Goal: Navigation & Orientation: Find specific page/section

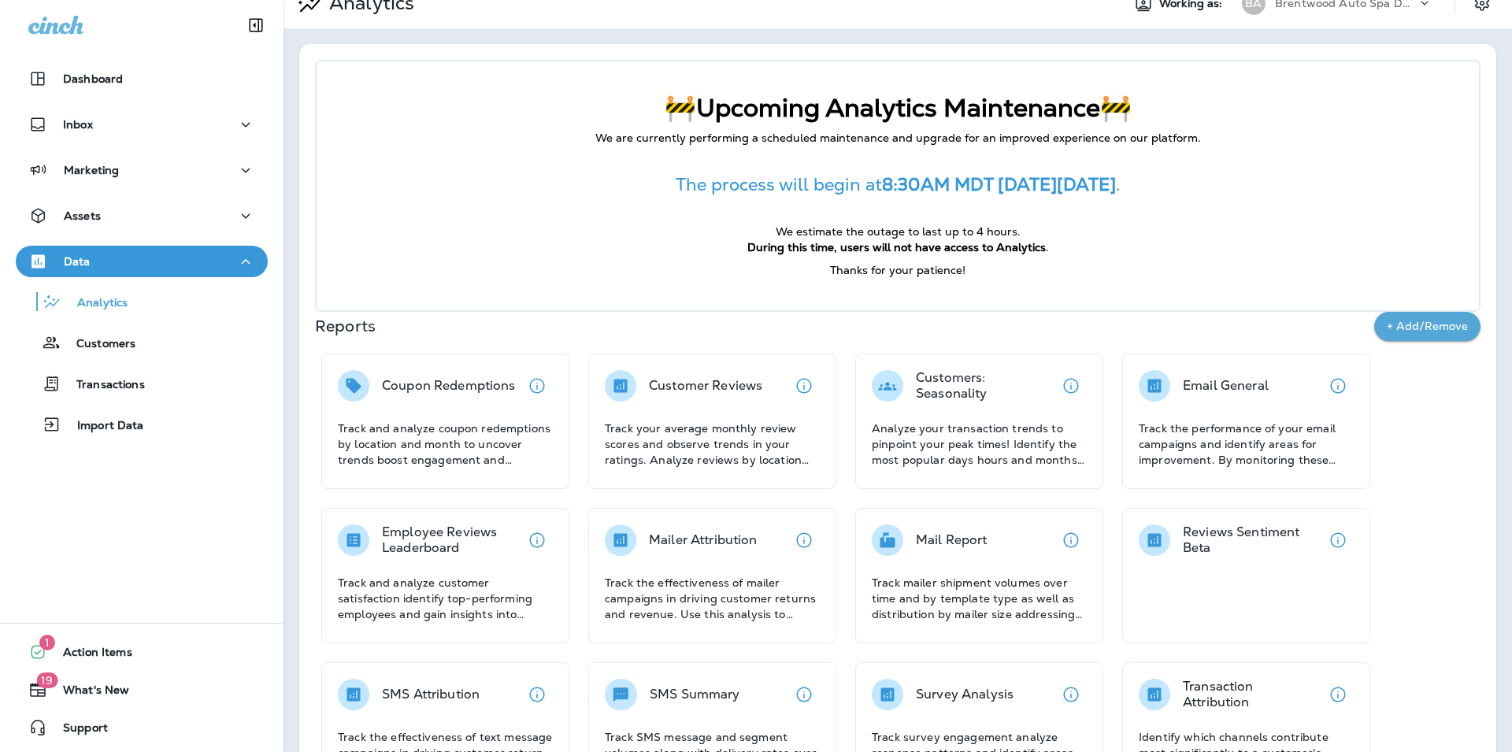
scroll to position [85, 0]
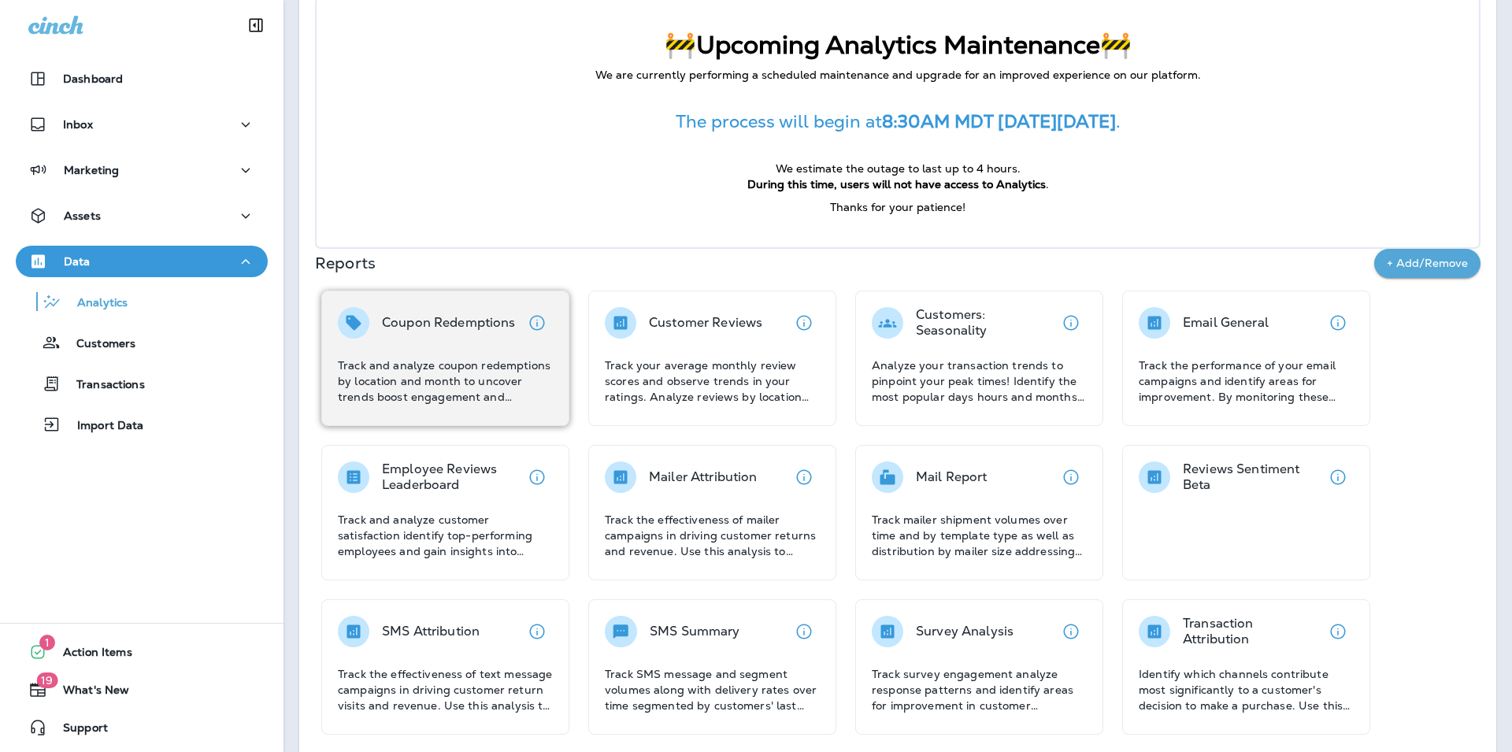
click at [487, 332] on div "Coupon Redemptions" at bounding box center [449, 322] width 134 height 31
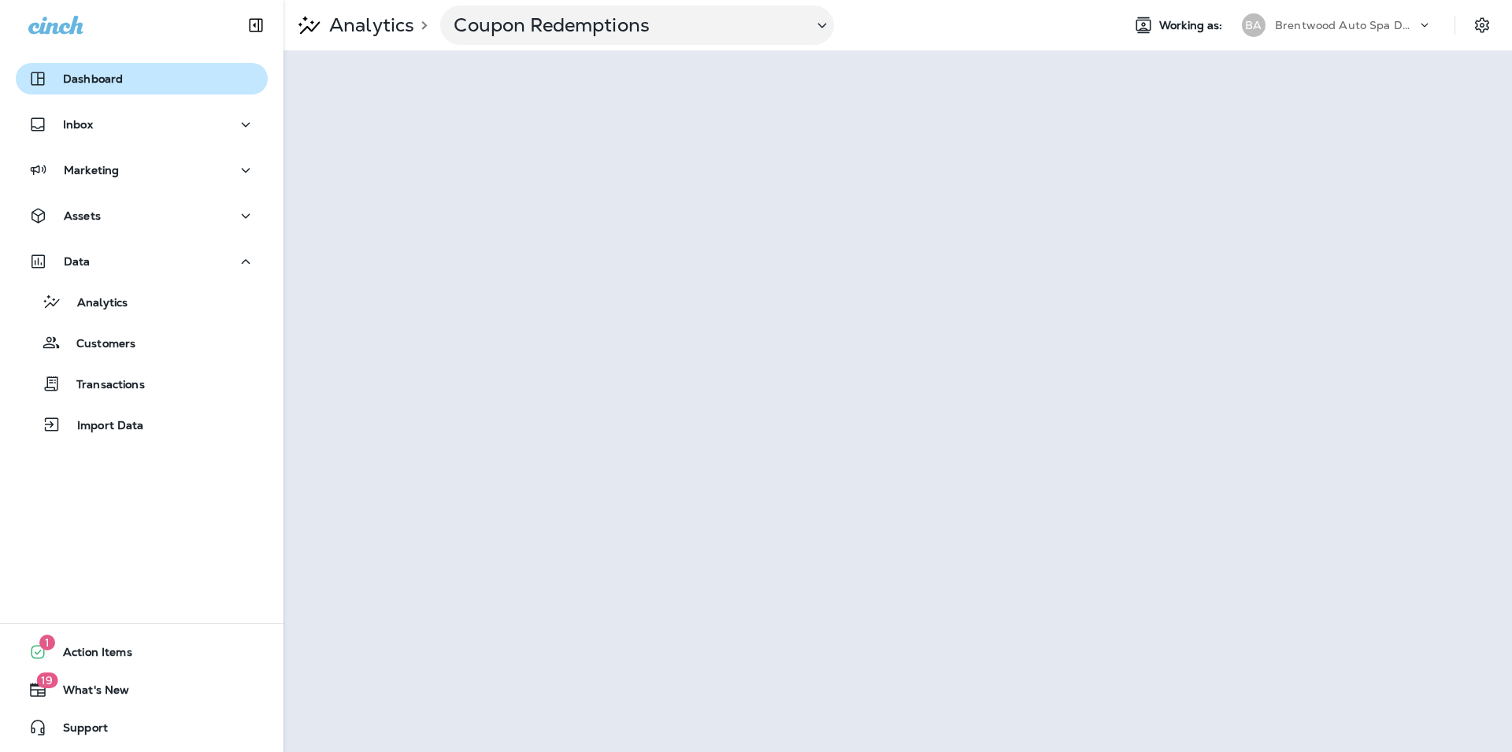
click at [130, 80] on div "Dashboard" at bounding box center [141, 78] width 227 height 19
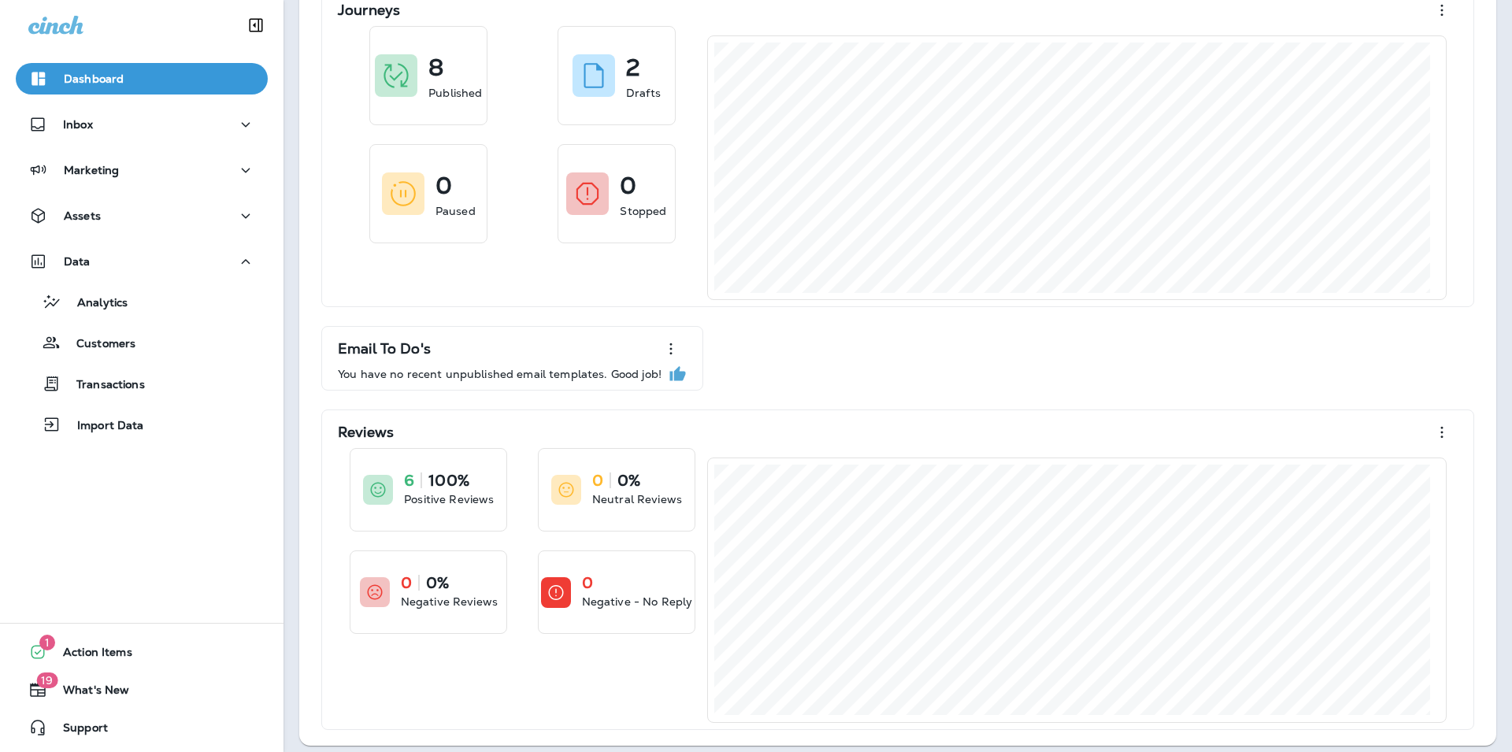
scroll to position [104, 0]
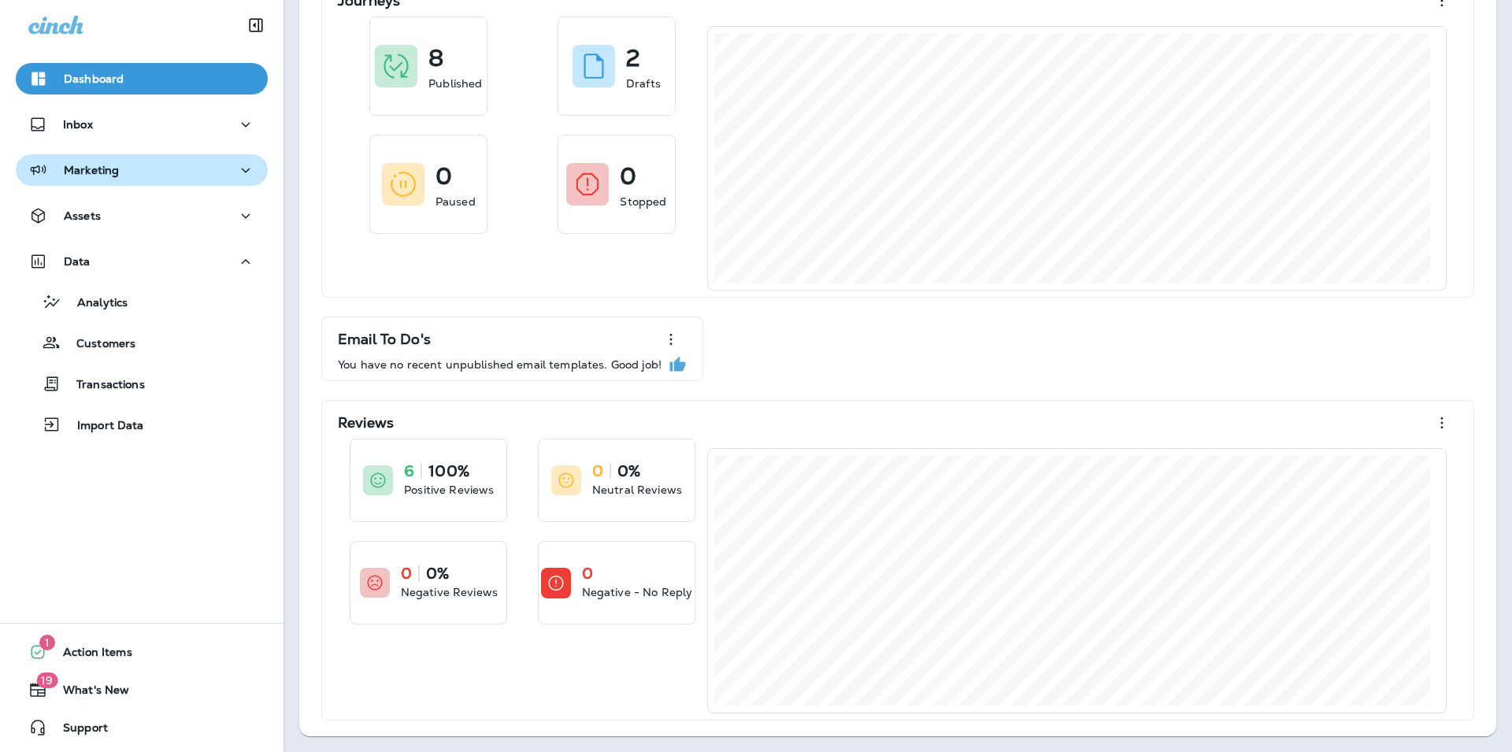
click at [165, 169] on div "Marketing" at bounding box center [141, 171] width 227 height 20
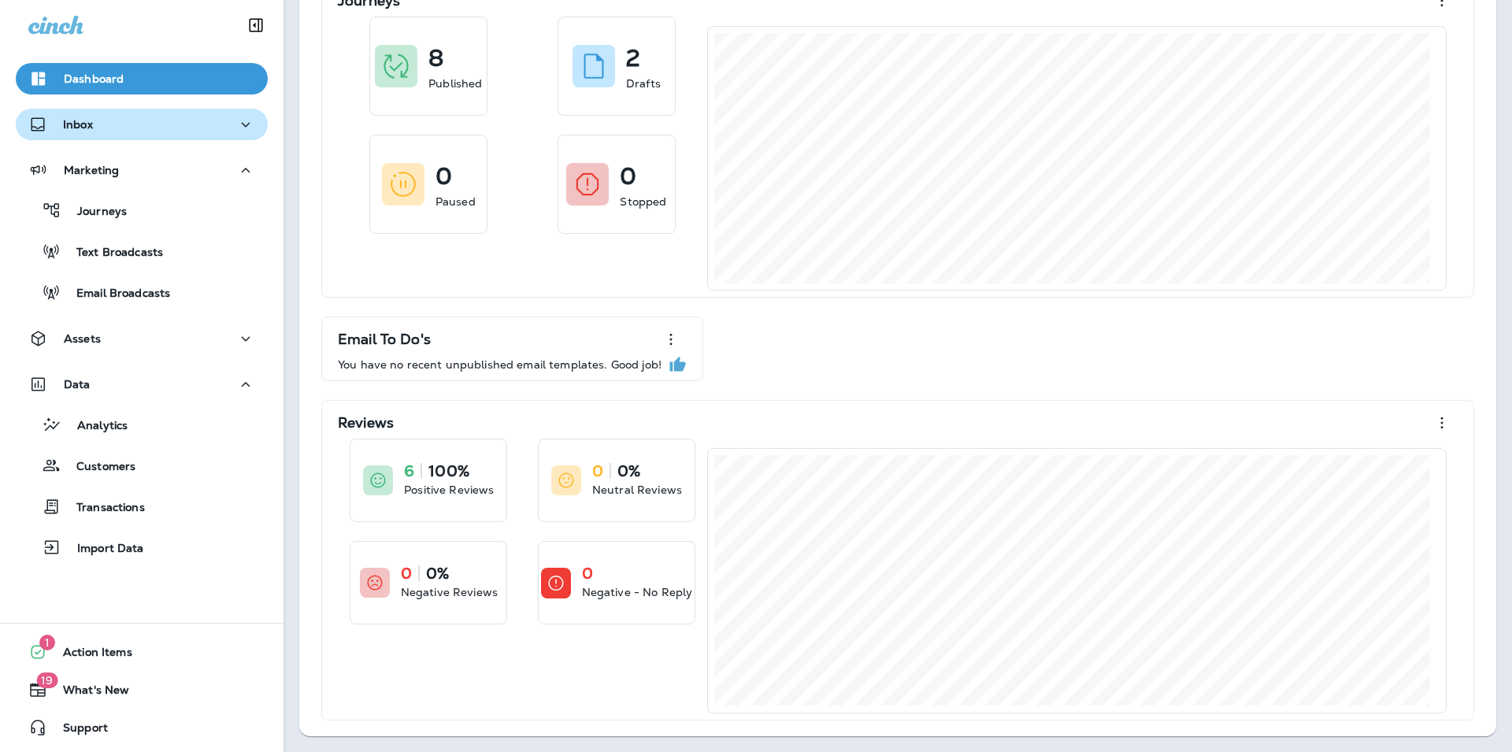
click at [172, 124] on div "Inbox" at bounding box center [141, 125] width 227 height 20
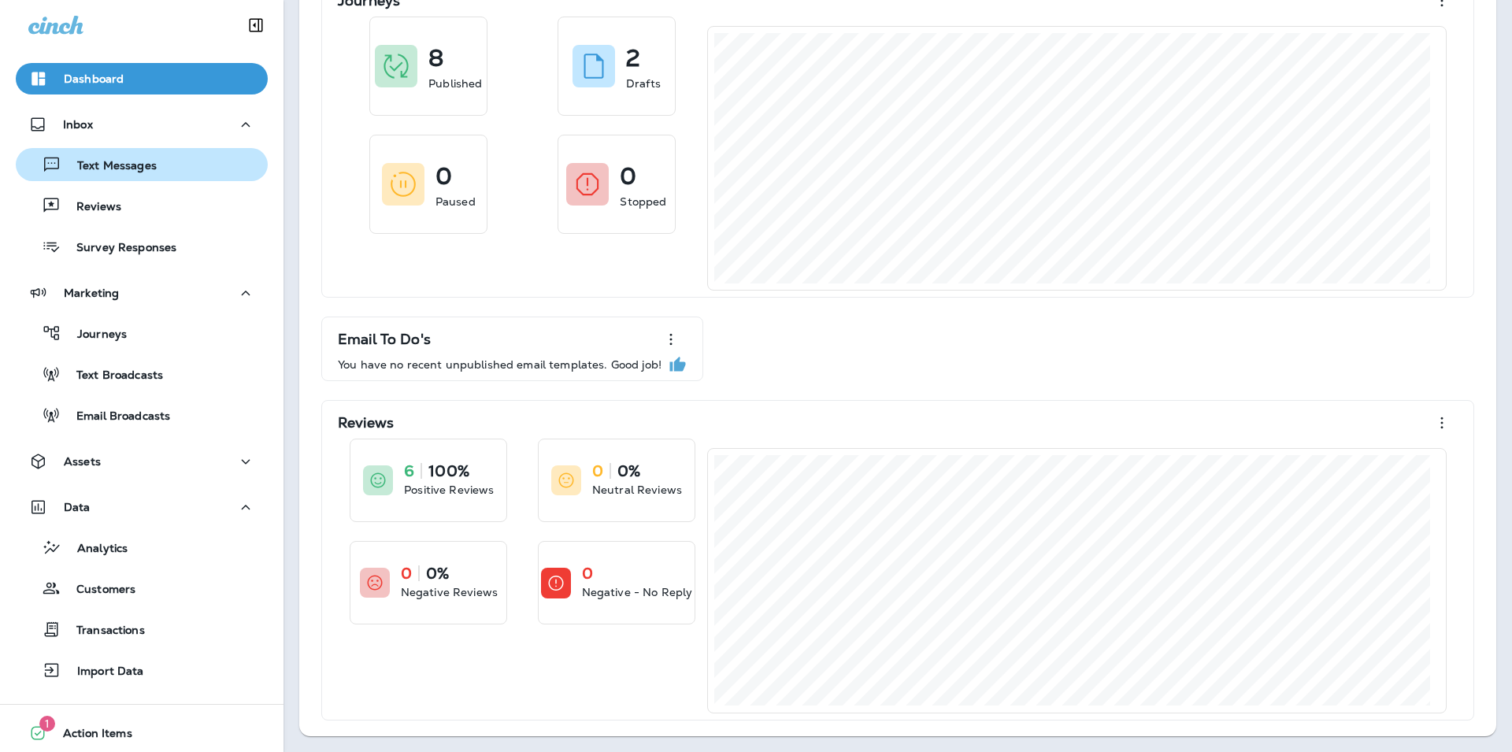
click at [131, 167] on p "Text Messages" at bounding box center [108, 166] width 95 height 15
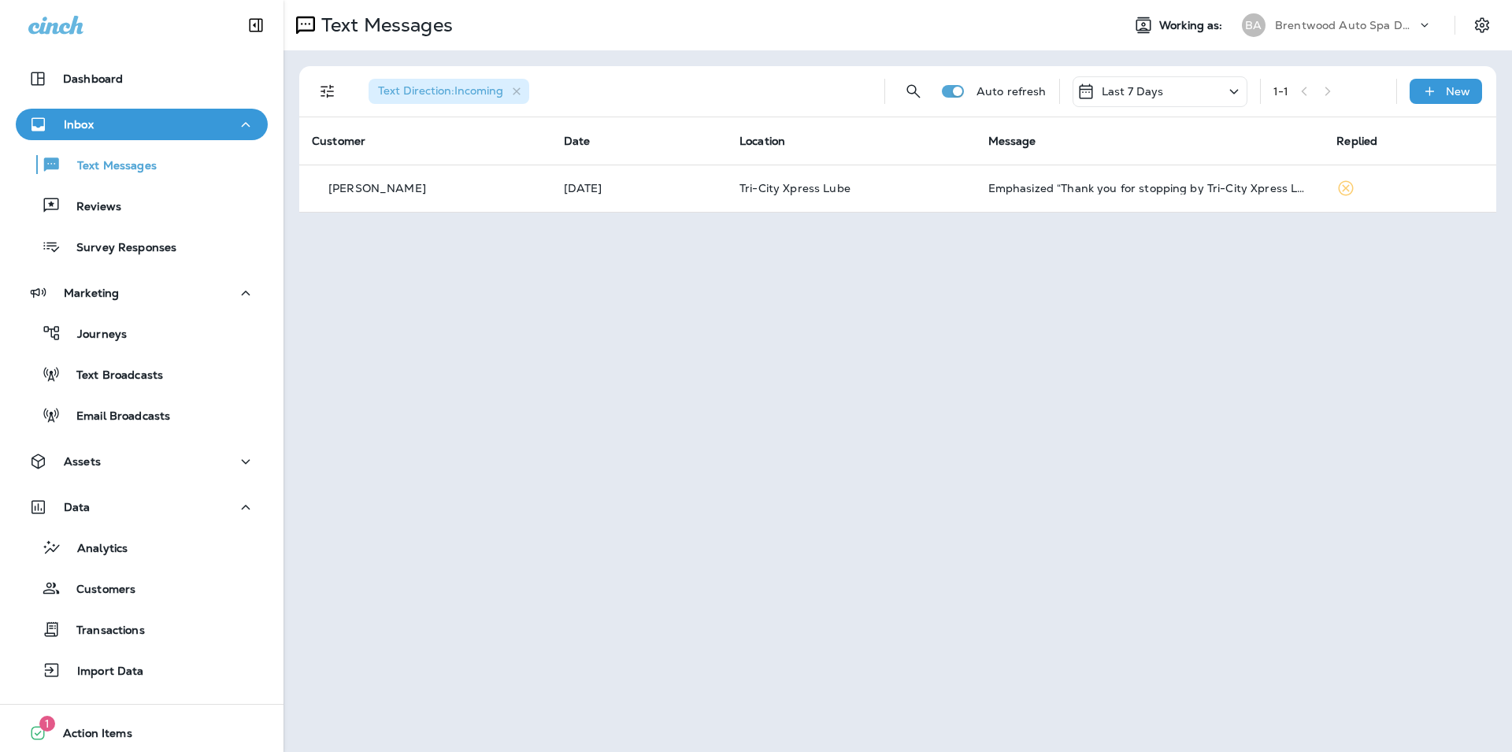
click at [1226, 88] on icon at bounding box center [1233, 92] width 19 height 20
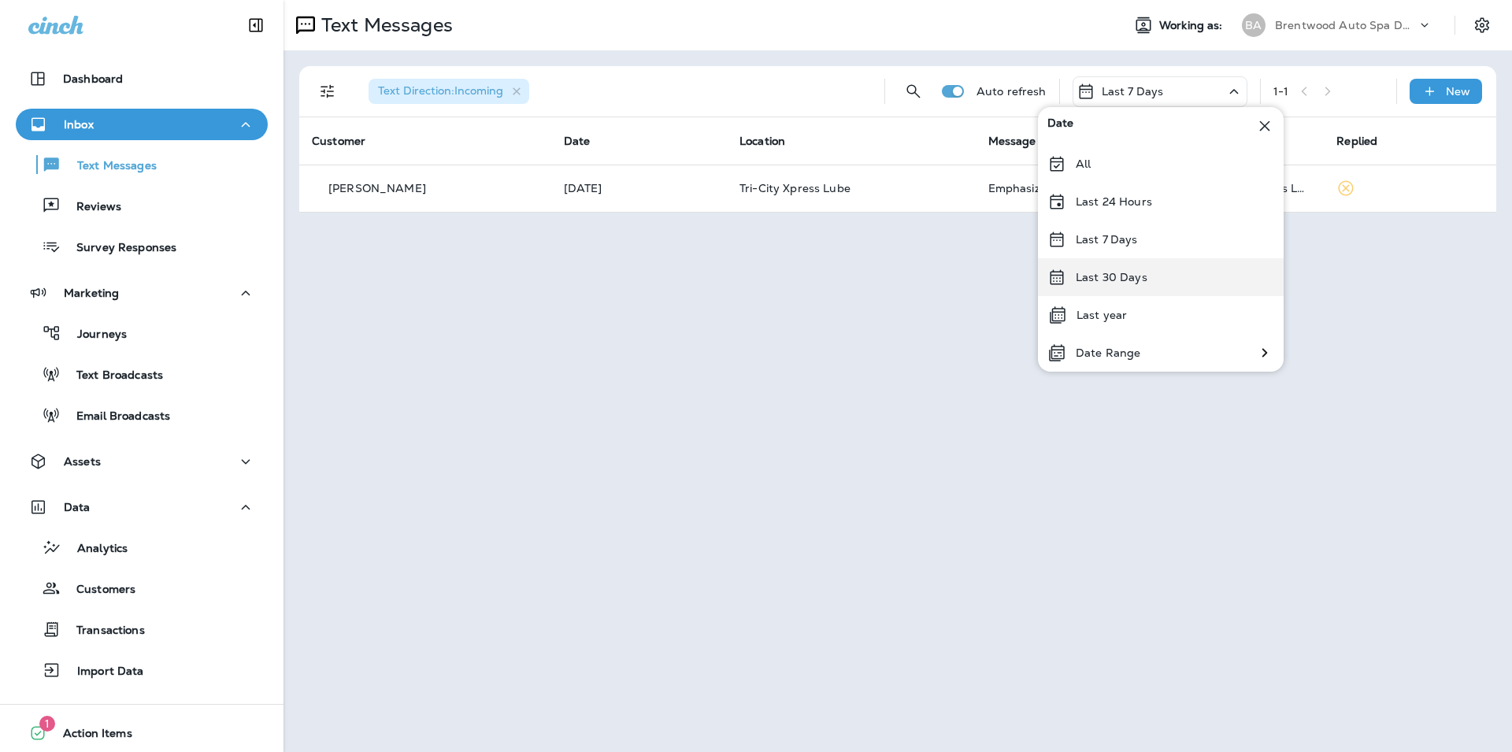
click at [1153, 283] on div "Last 30 Days" at bounding box center [1161, 277] width 246 height 38
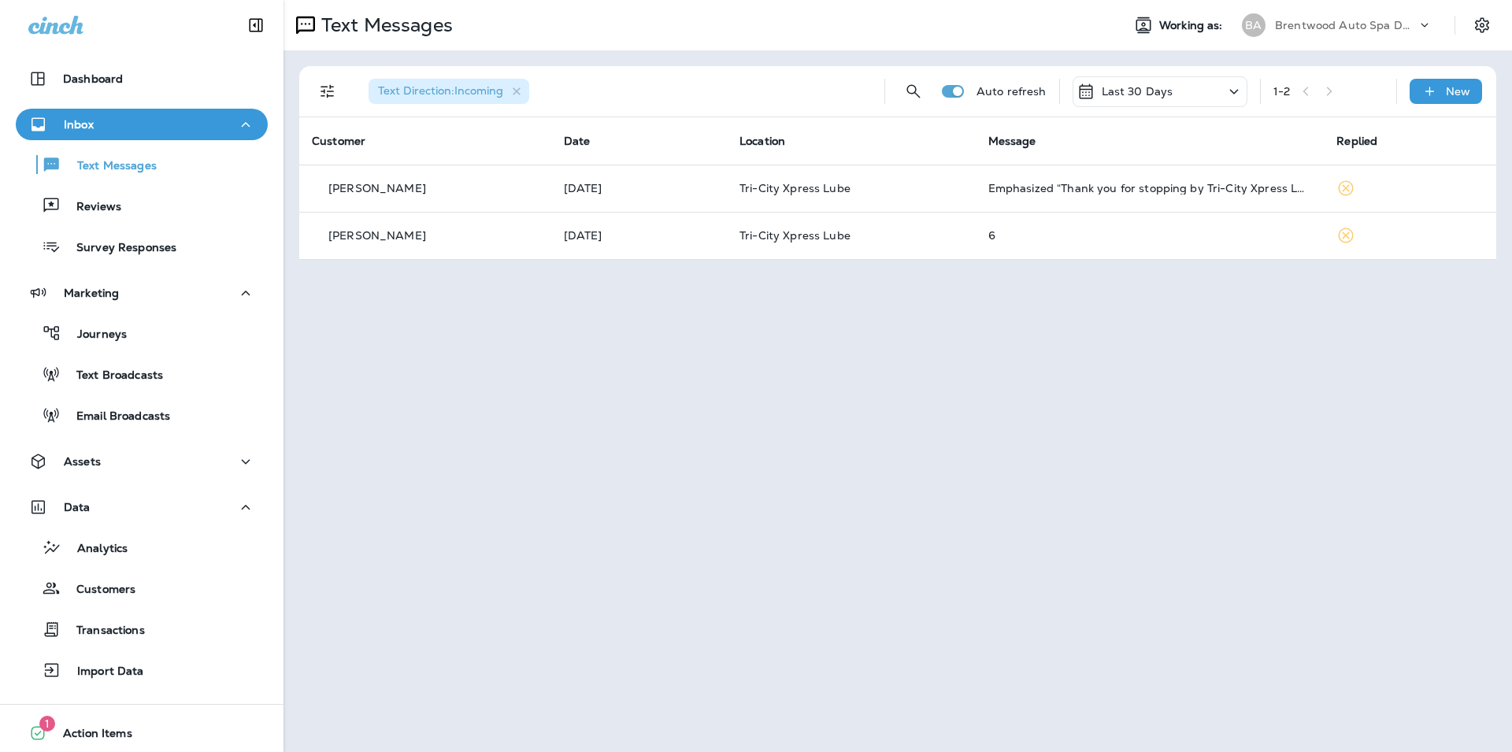
click at [1167, 90] on p "Last 30 Days" at bounding box center [1138, 91] width 72 height 13
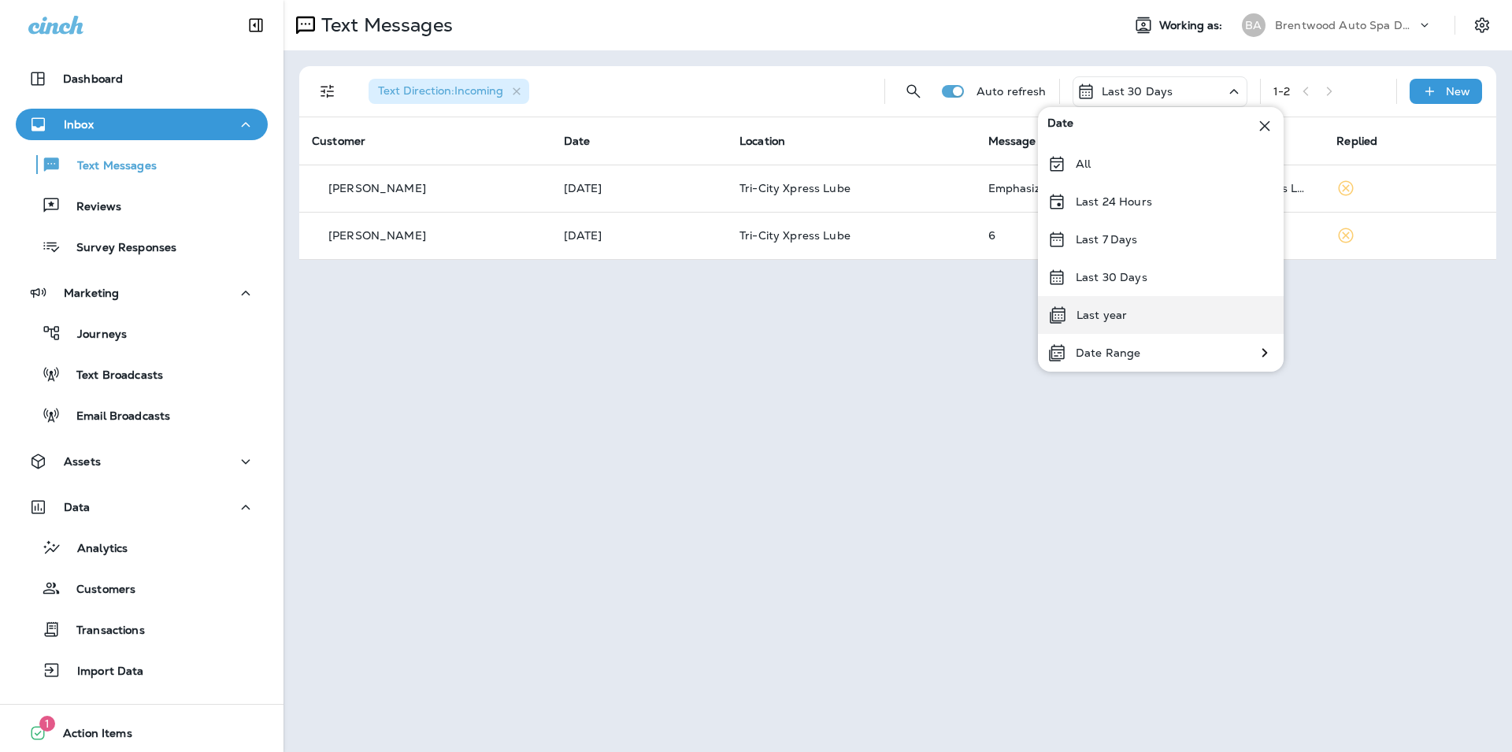
click at [1125, 309] on div "Last year" at bounding box center [1161, 315] width 246 height 38
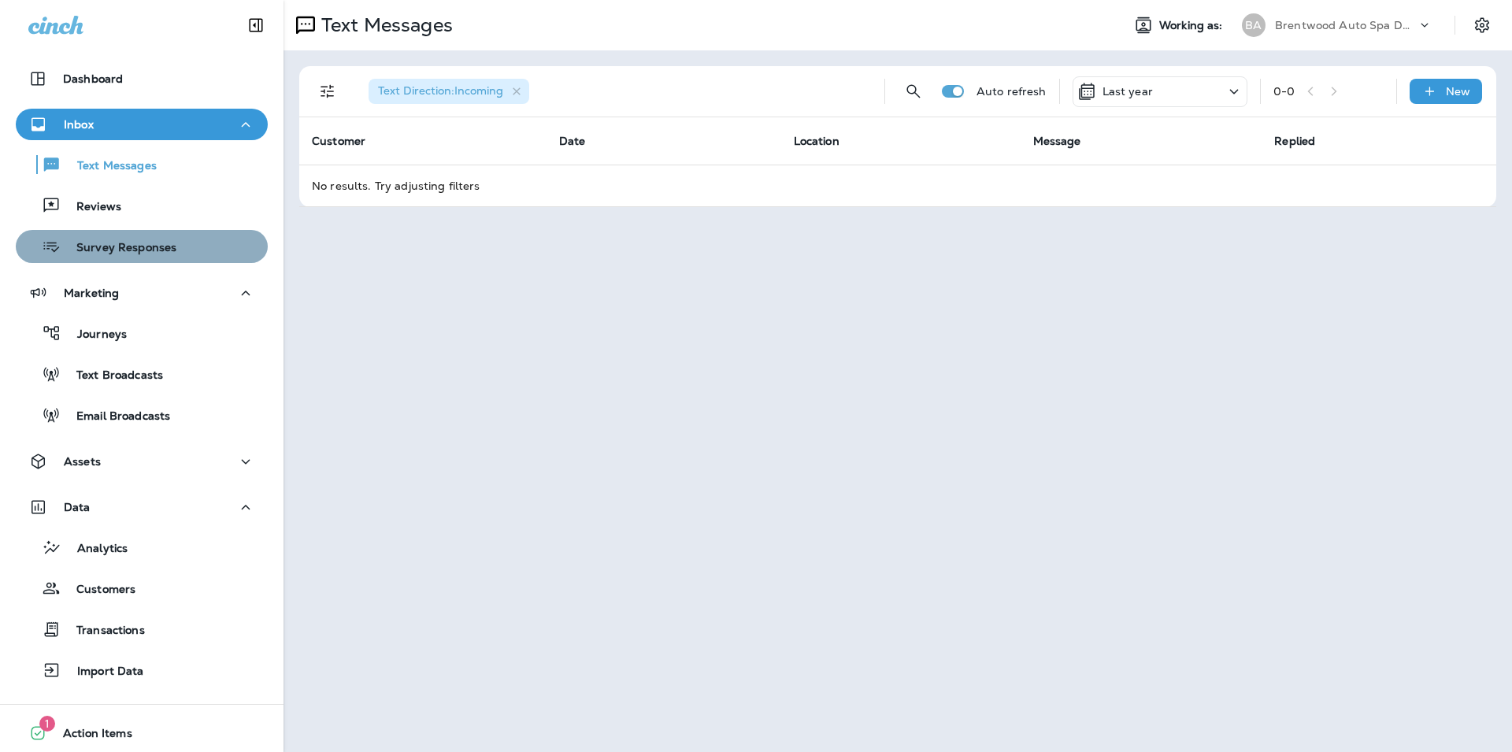
click at [165, 247] on p "Survey Responses" at bounding box center [119, 248] width 116 height 15
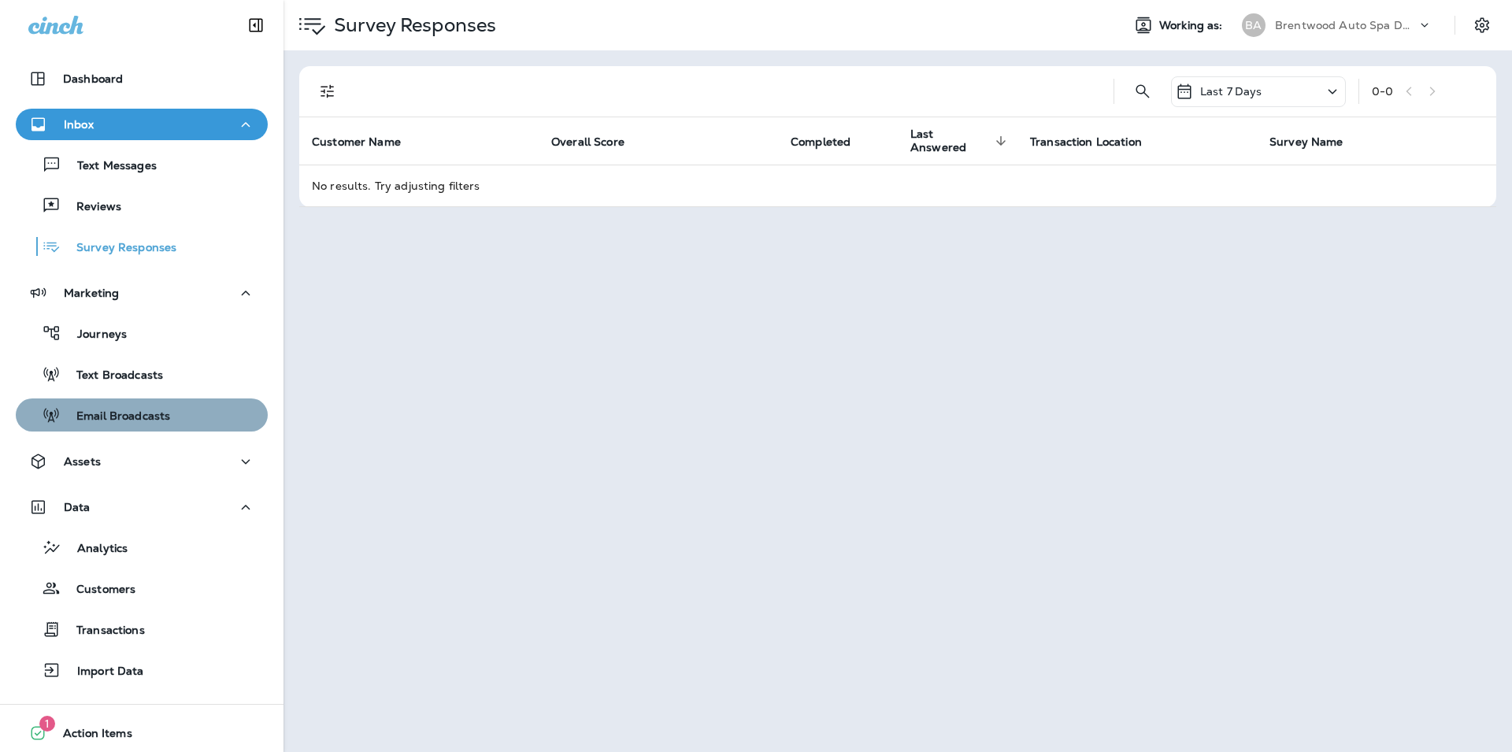
click at [170, 411] on p "Email Broadcasts" at bounding box center [115, 416] width 109 height 15
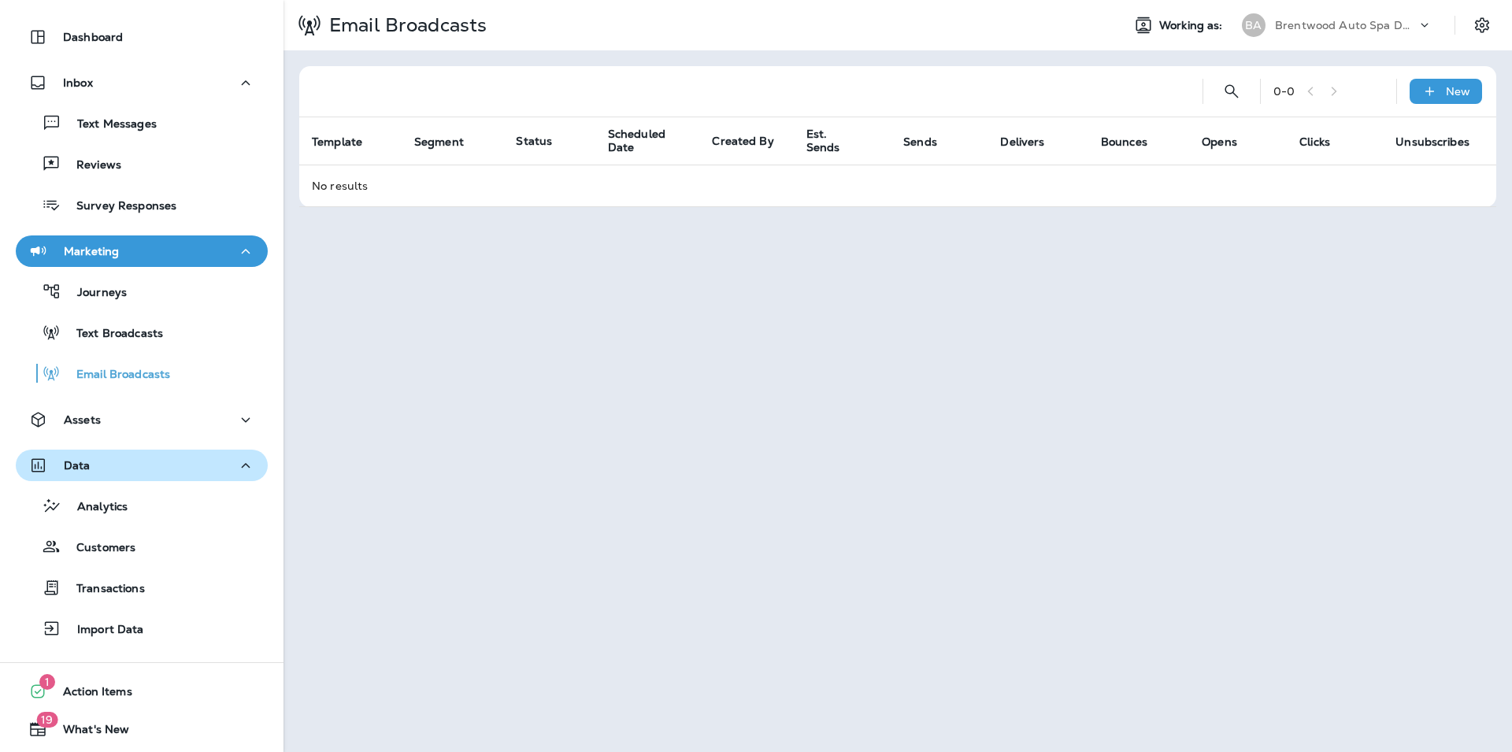
scroll to position [81, 0]
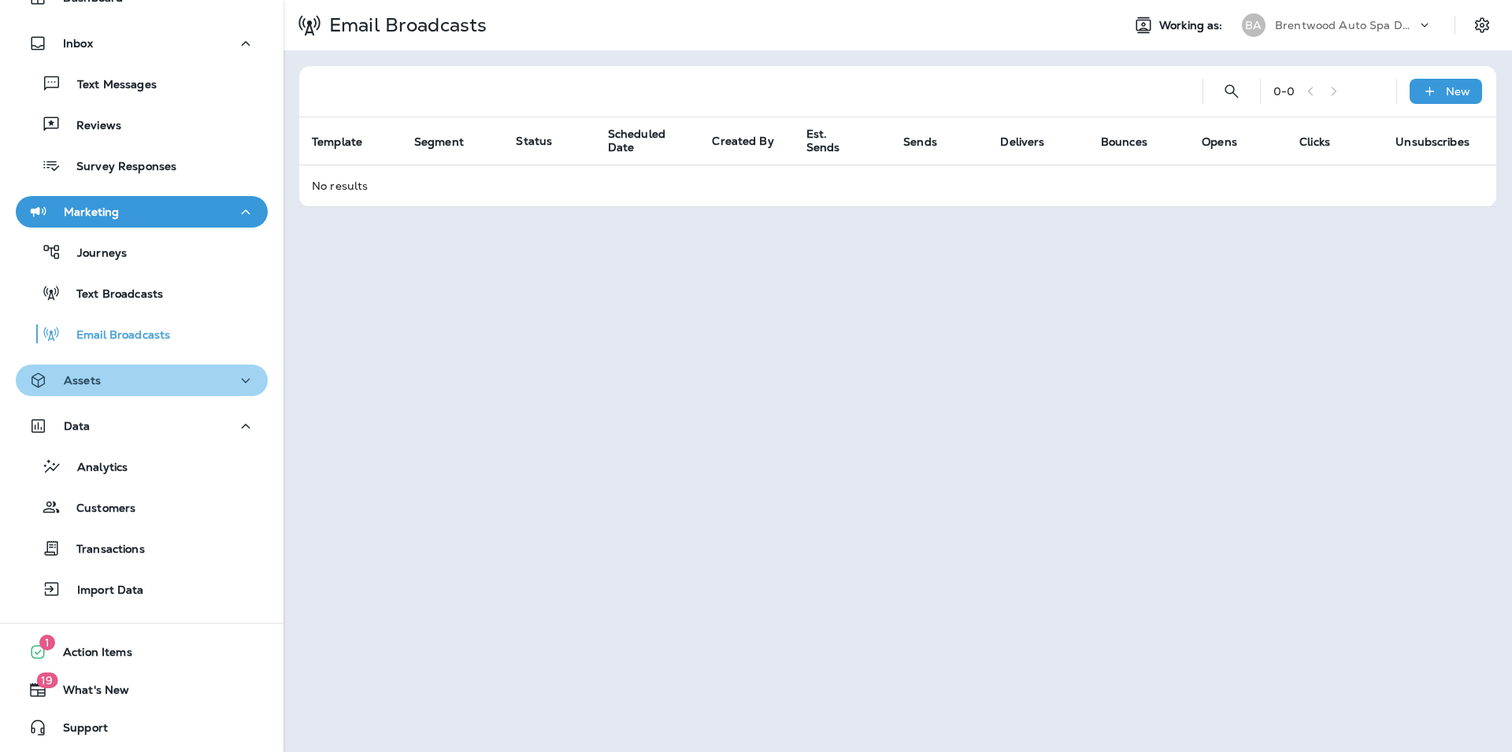
click at [184, 378] on div "Assets" at bounding box center [141, 381] width 227 height 20
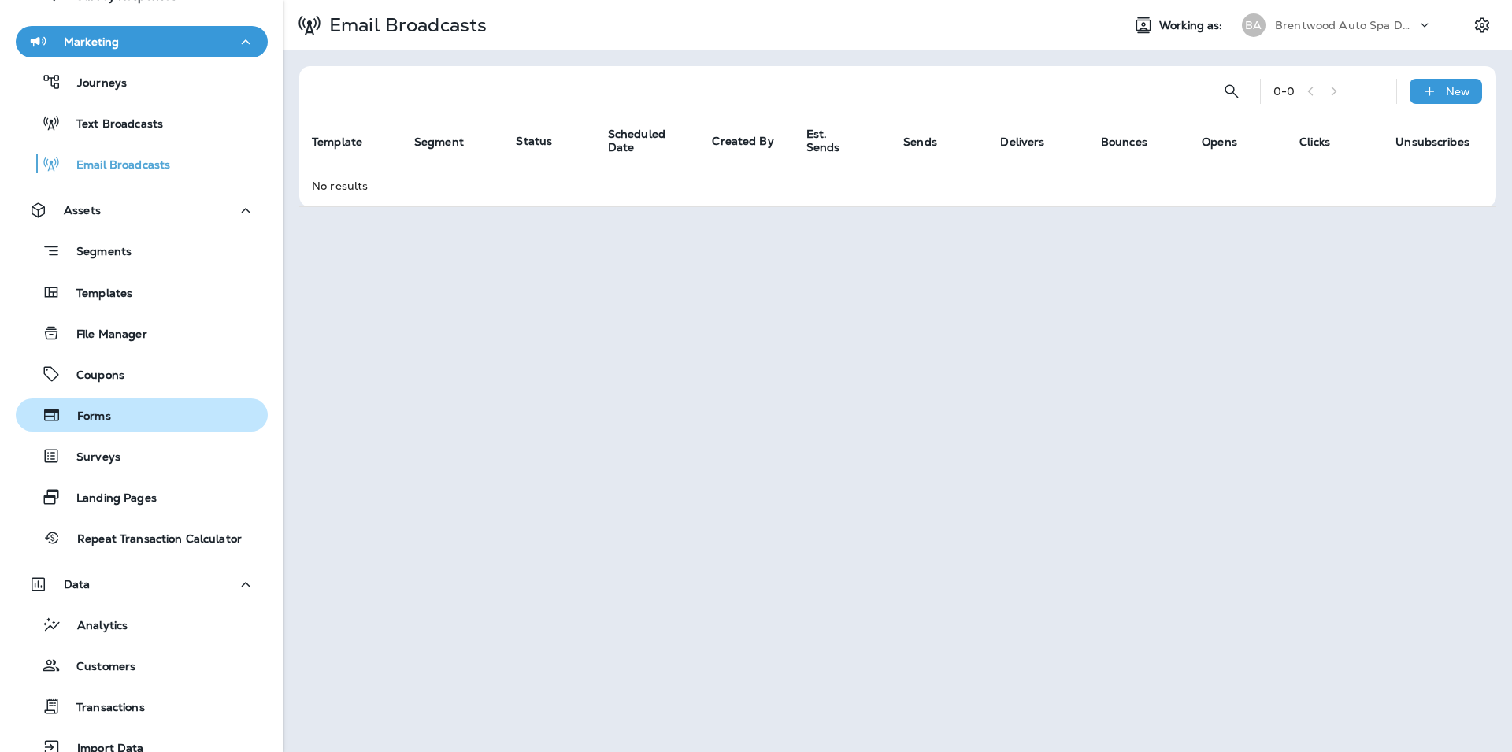
scroll to position [409, 0]
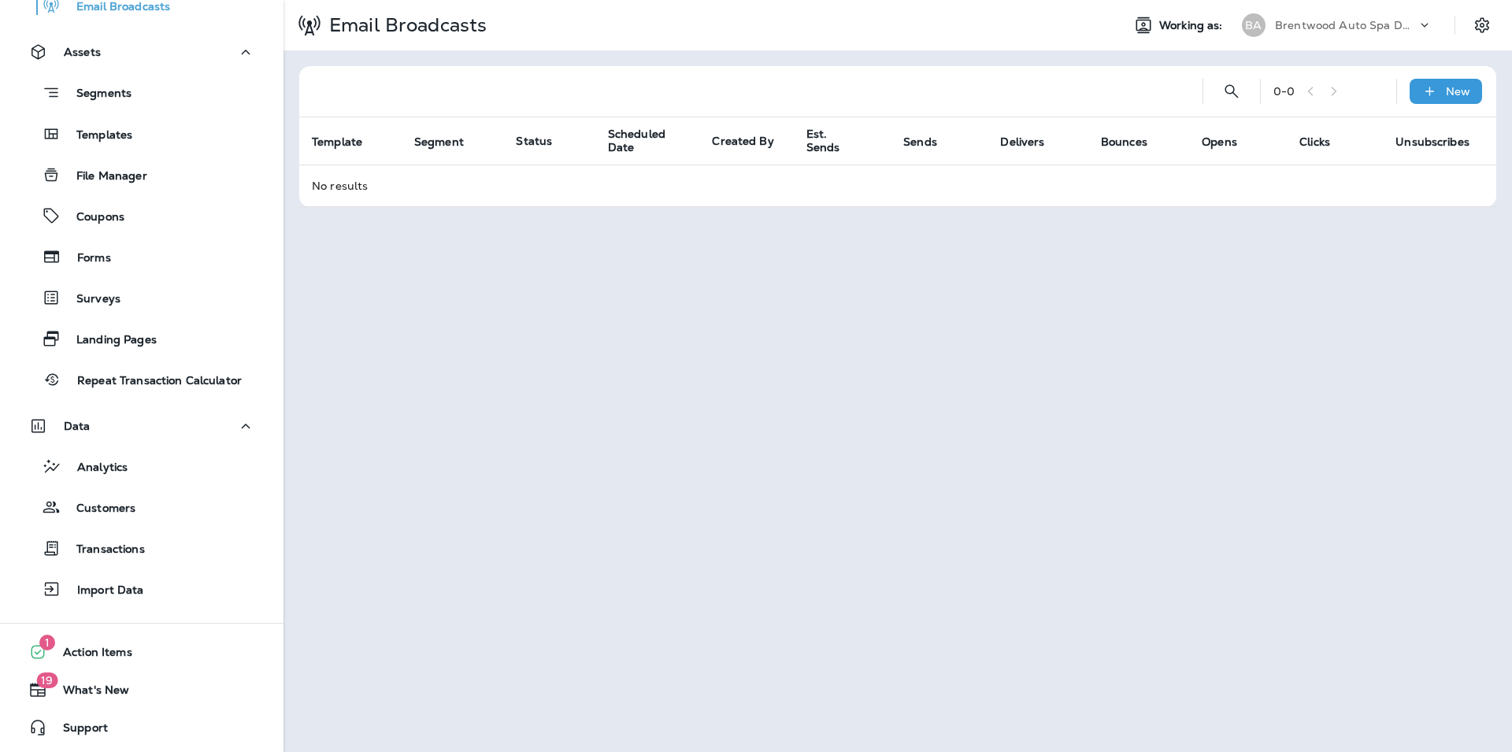
click at [138, 321] on div "Segments Templates File Manager Coupons Forms Surveys Landing Pages Repeat Tran…" at bounding box center [142, 232] width 252 height 328
click at [143, 334] on p "Landing Pages" at bounding box center [109, 340] width 96 height 15
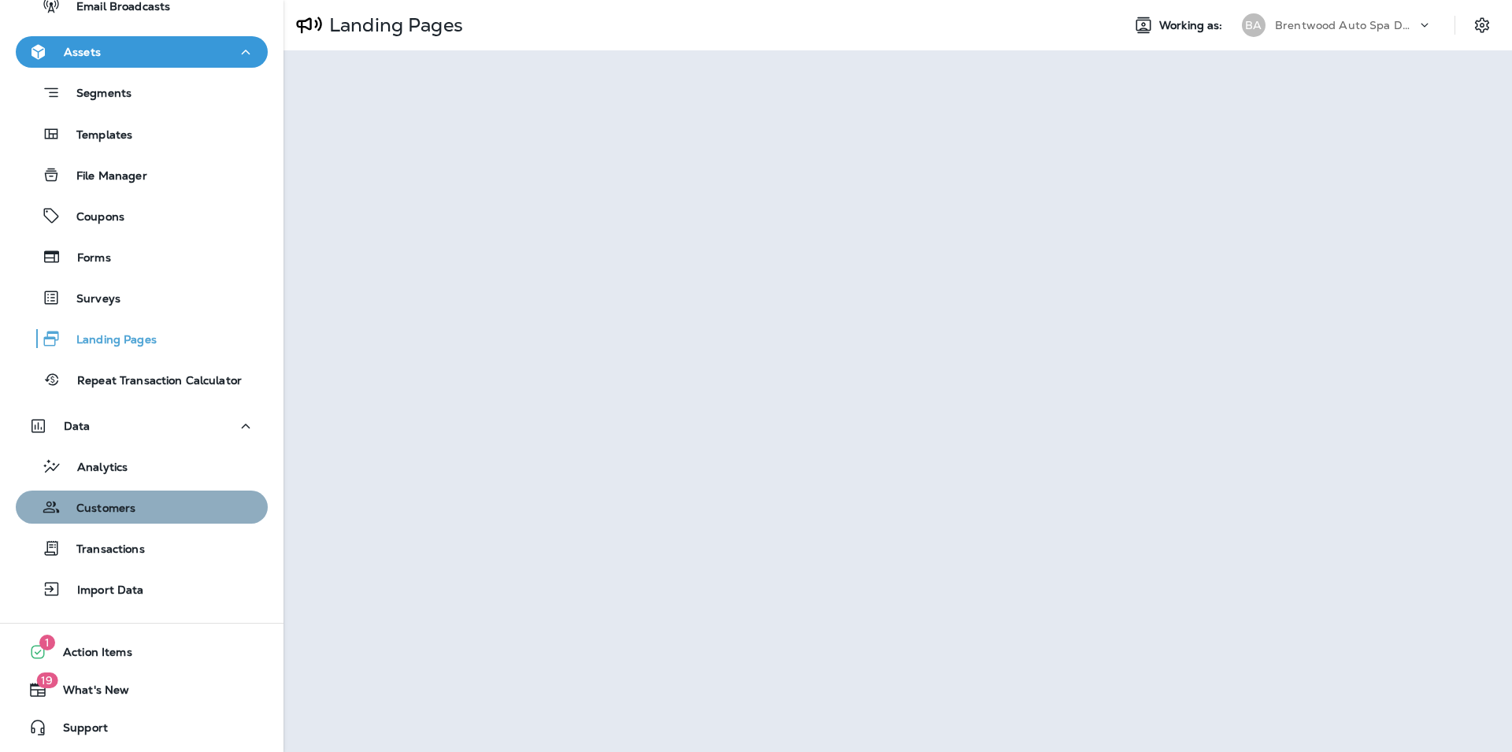
click at [151, 502] on div "Customers" at bounding box center [141, 507] width 239 height 24
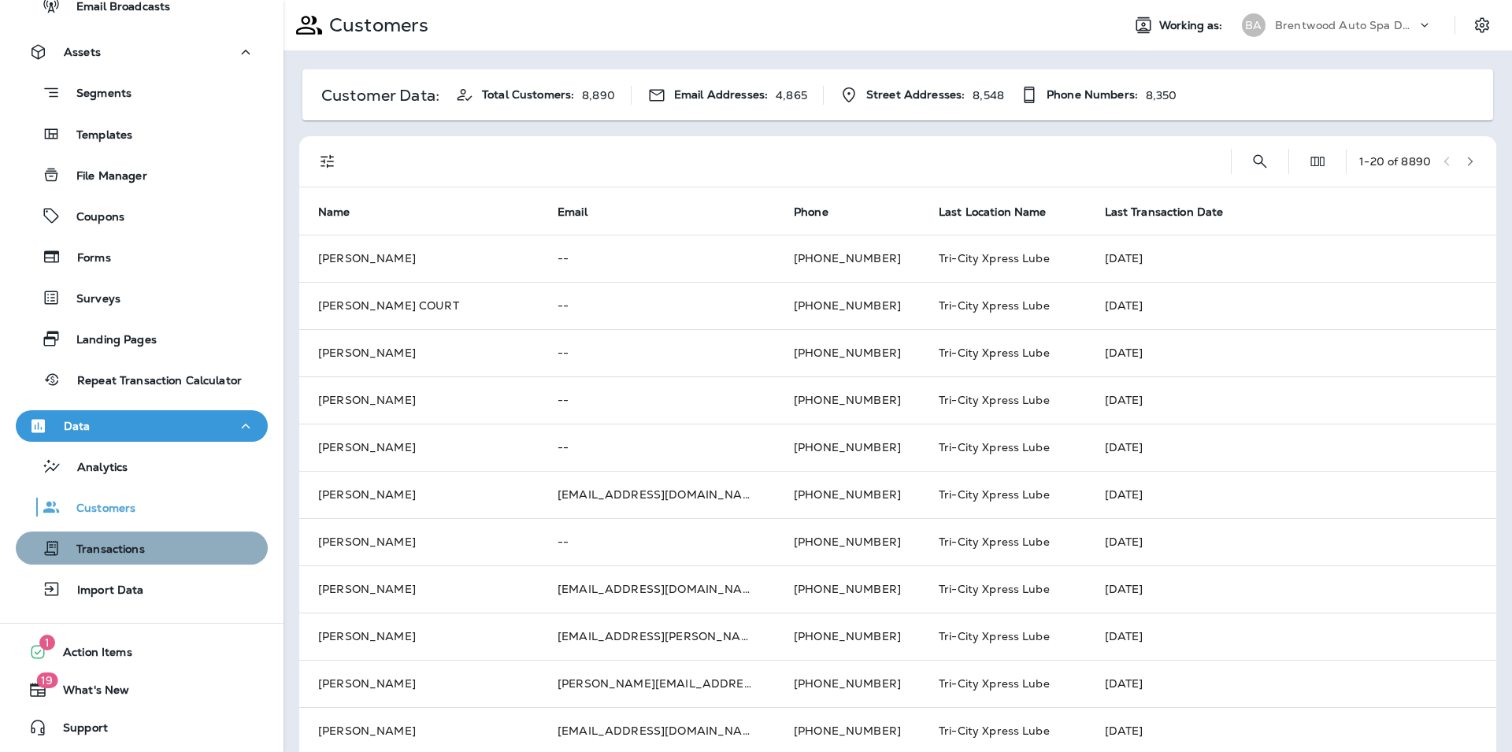
click at [157, 544] on div "Transactions" at bounding box center [141, 548] width 239 height 24
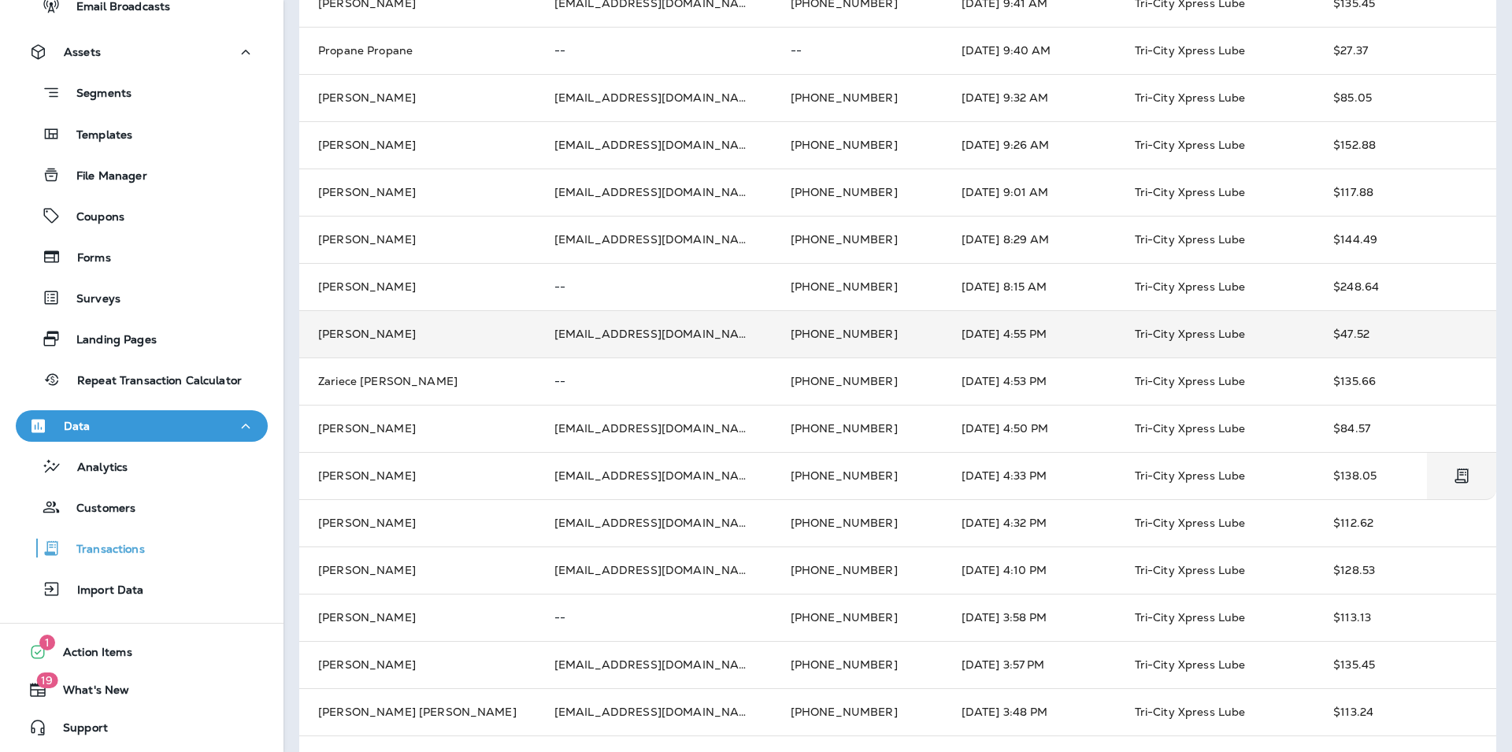
scroll to position [443, 0]
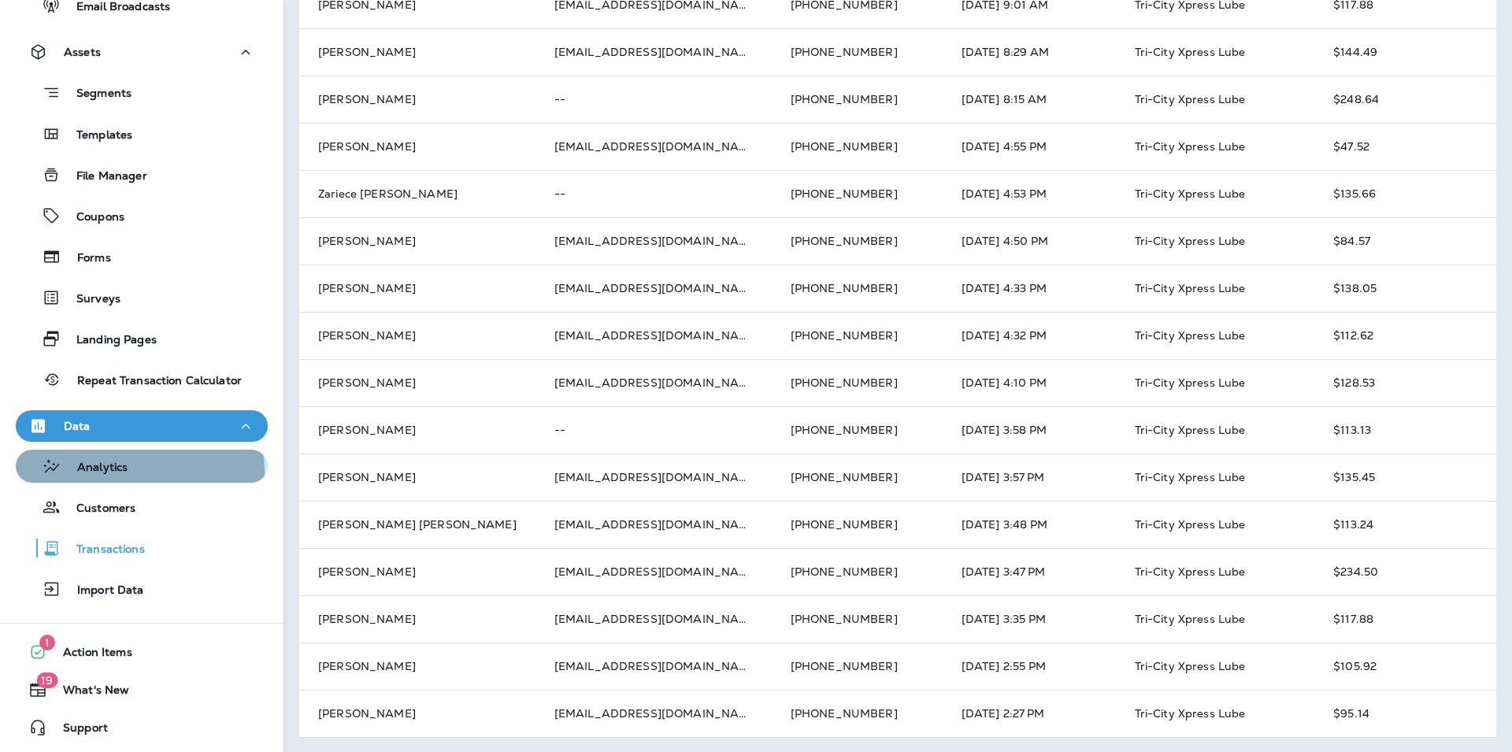
click at [131, 472] on div "Analytics" at bounding box center [141, 466] width 239 height 24
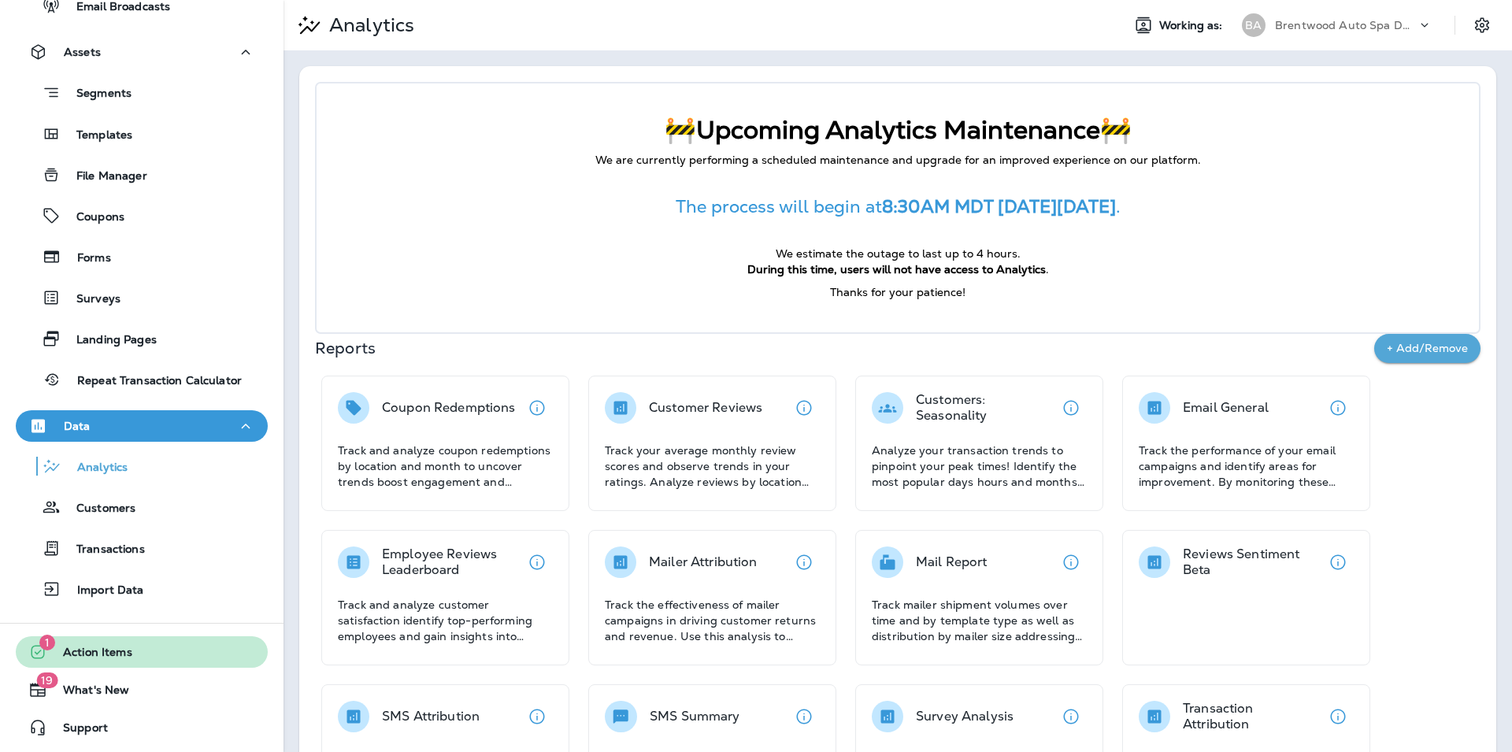
click at [113, 645] on div "1 Action Items" at bounding box center [74, 651] width 117 height 19
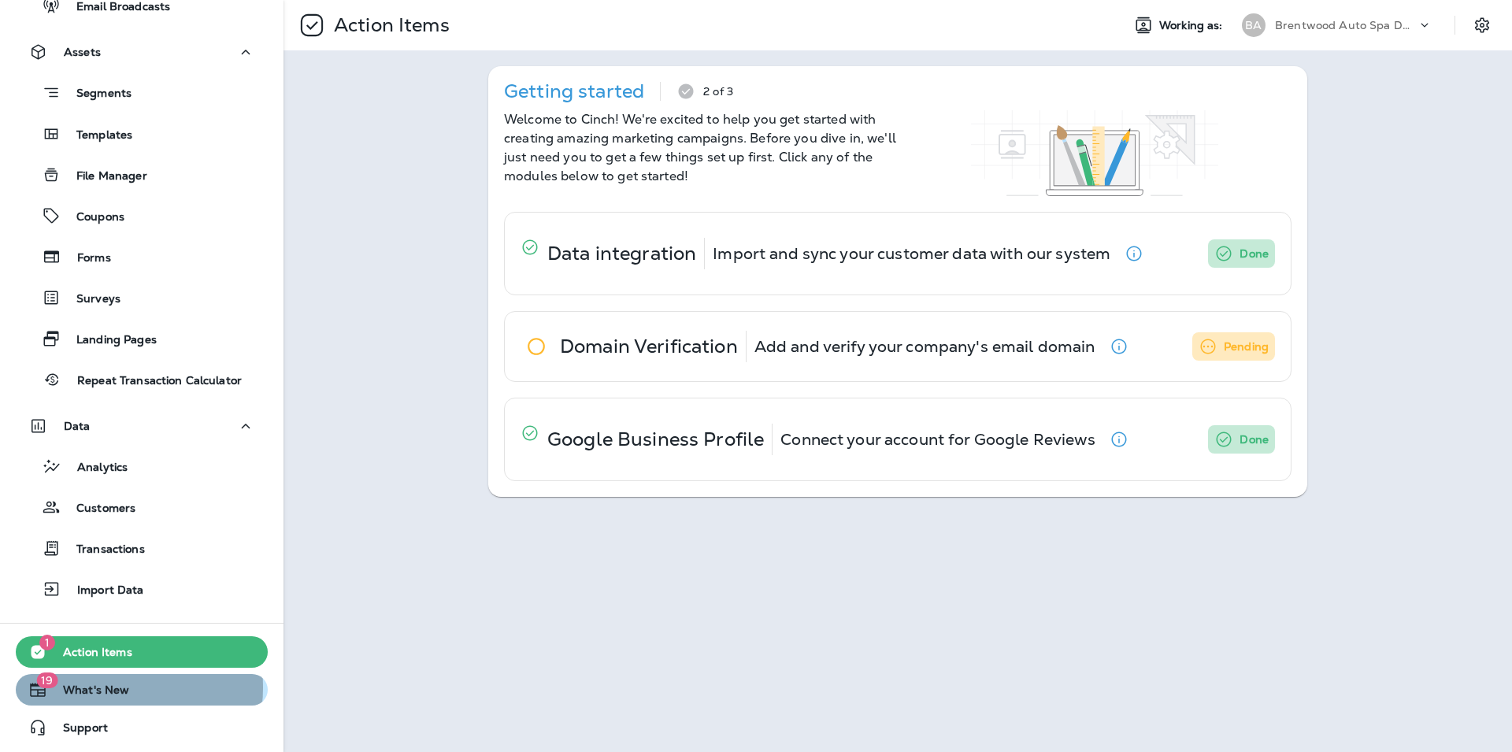
click at [100, 687] on span "What's New" at bounding box center [88, 692] width 82 height 19
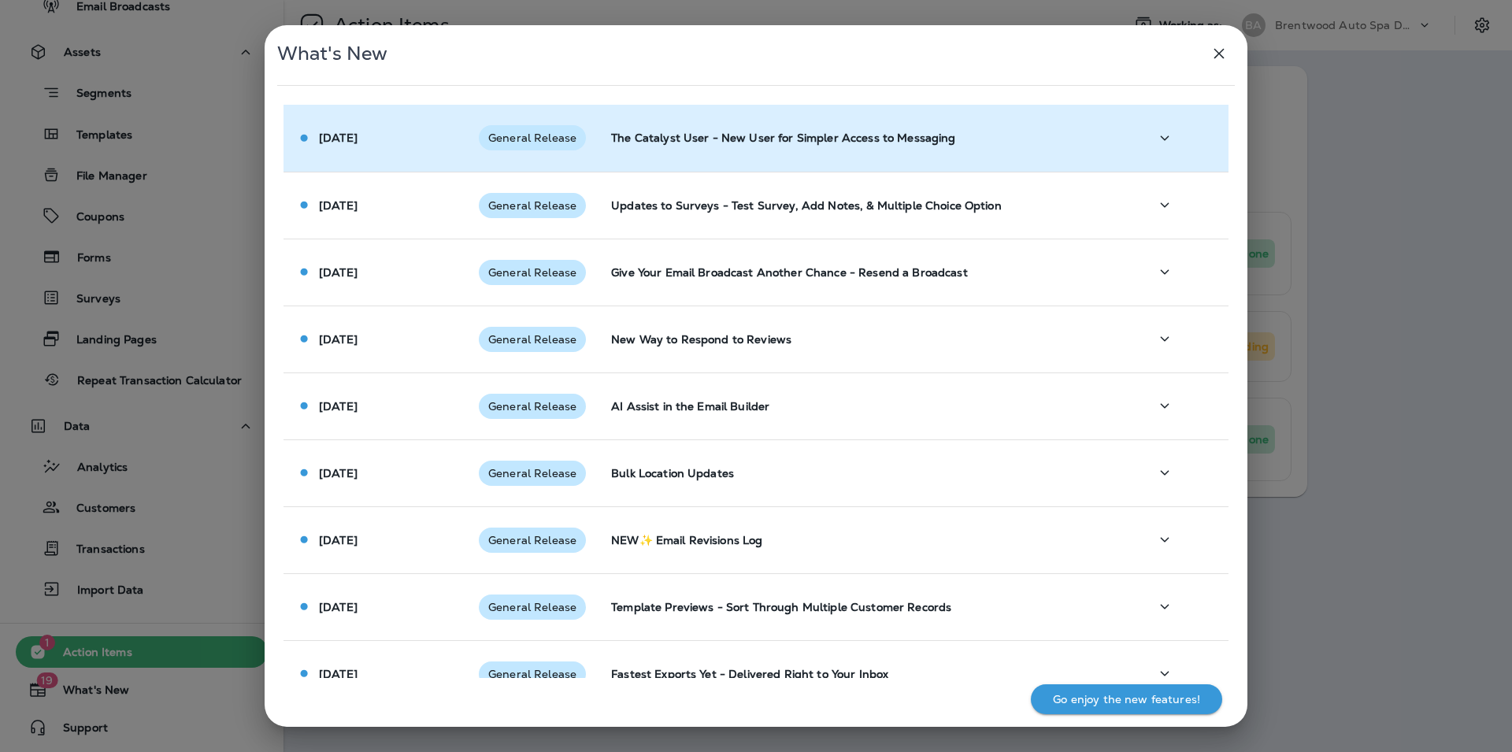
click at [1160, 134] on icon "button" at bounding box center [1164, 138] width 19 height 20
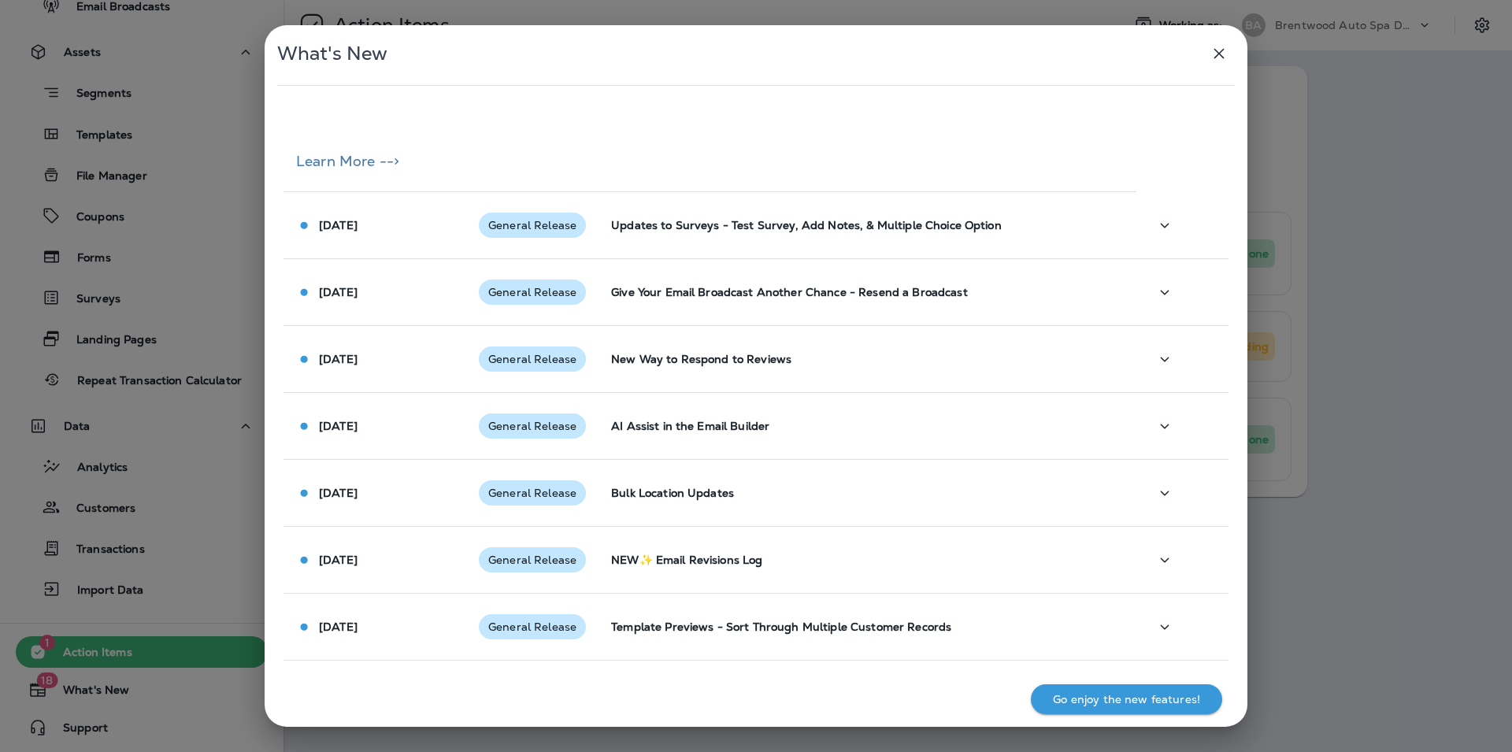
scroll to position [595, 0]
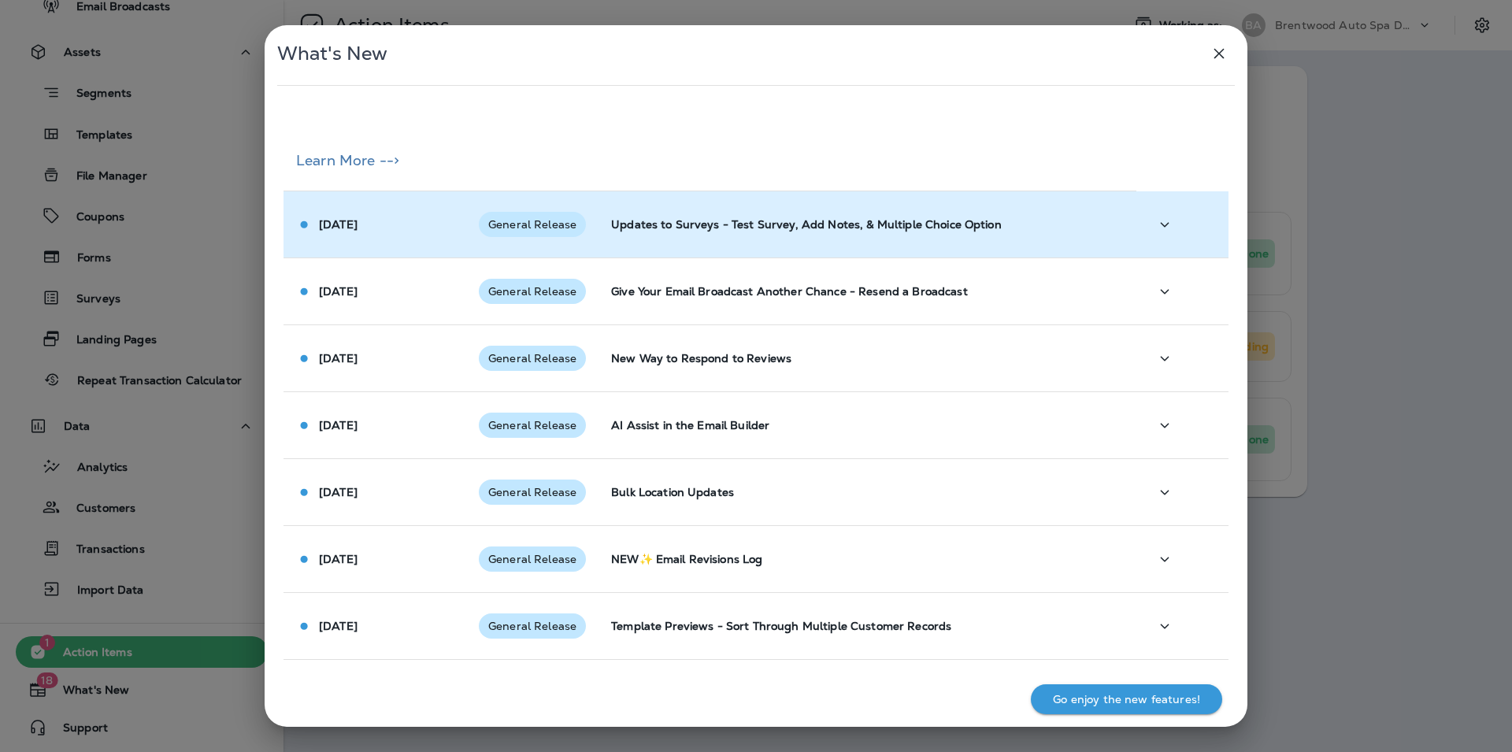
click at [1158, 220] on icon "button" at bounding box center [1164, 225] width 19 height 20
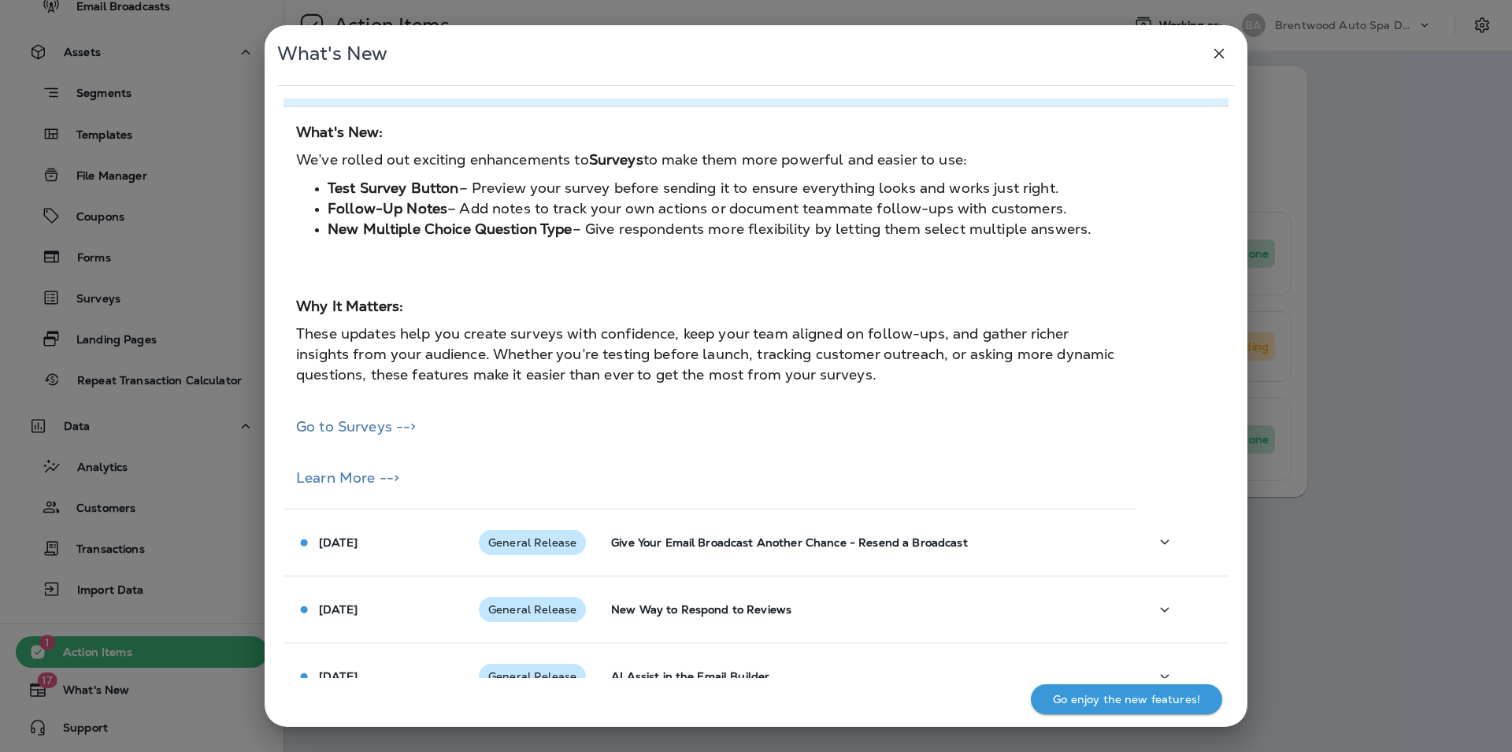
scroll to position [850, 0]
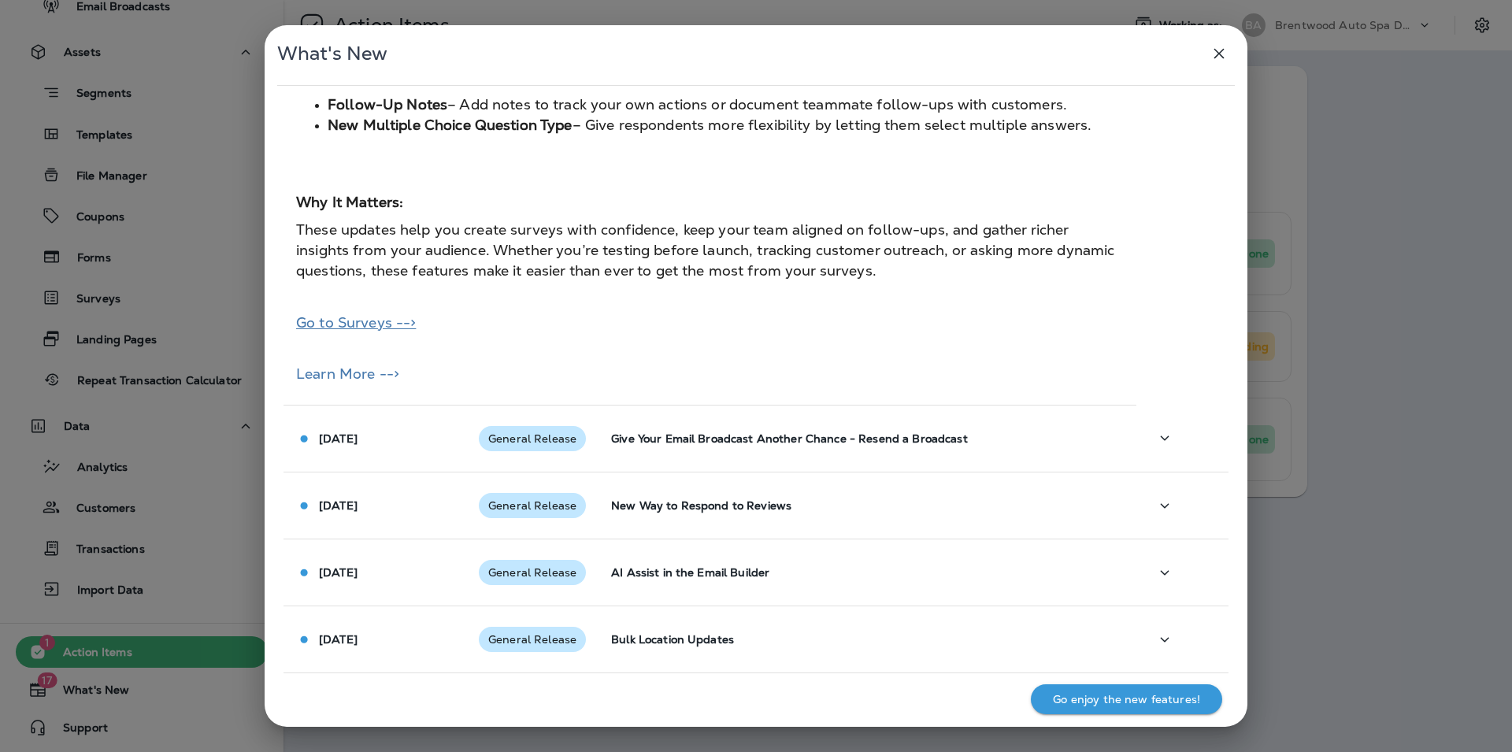
click at [349, 320] on link "Go to Surveys -->" at bounding box center [356, 322] width 120 height 18
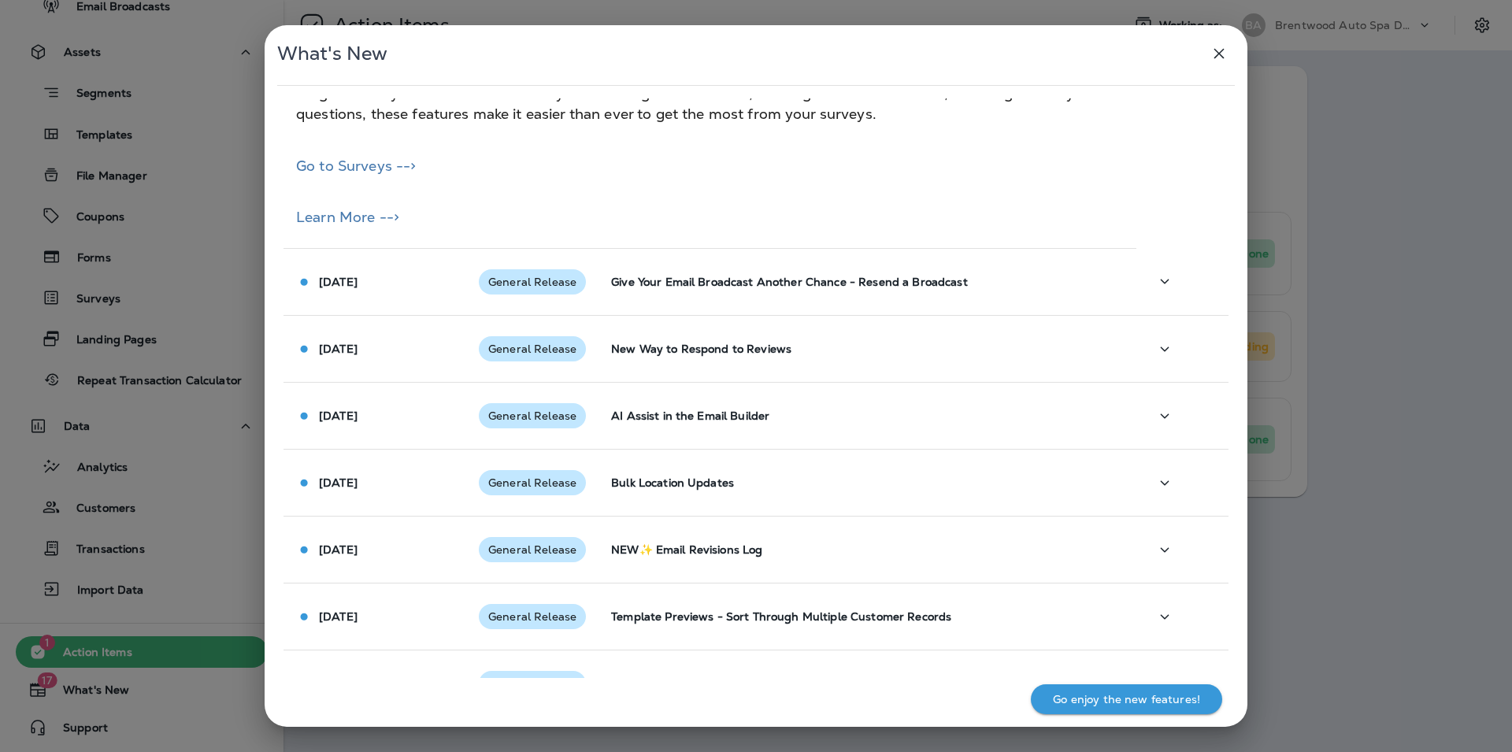
scroll to position [1020, 0]
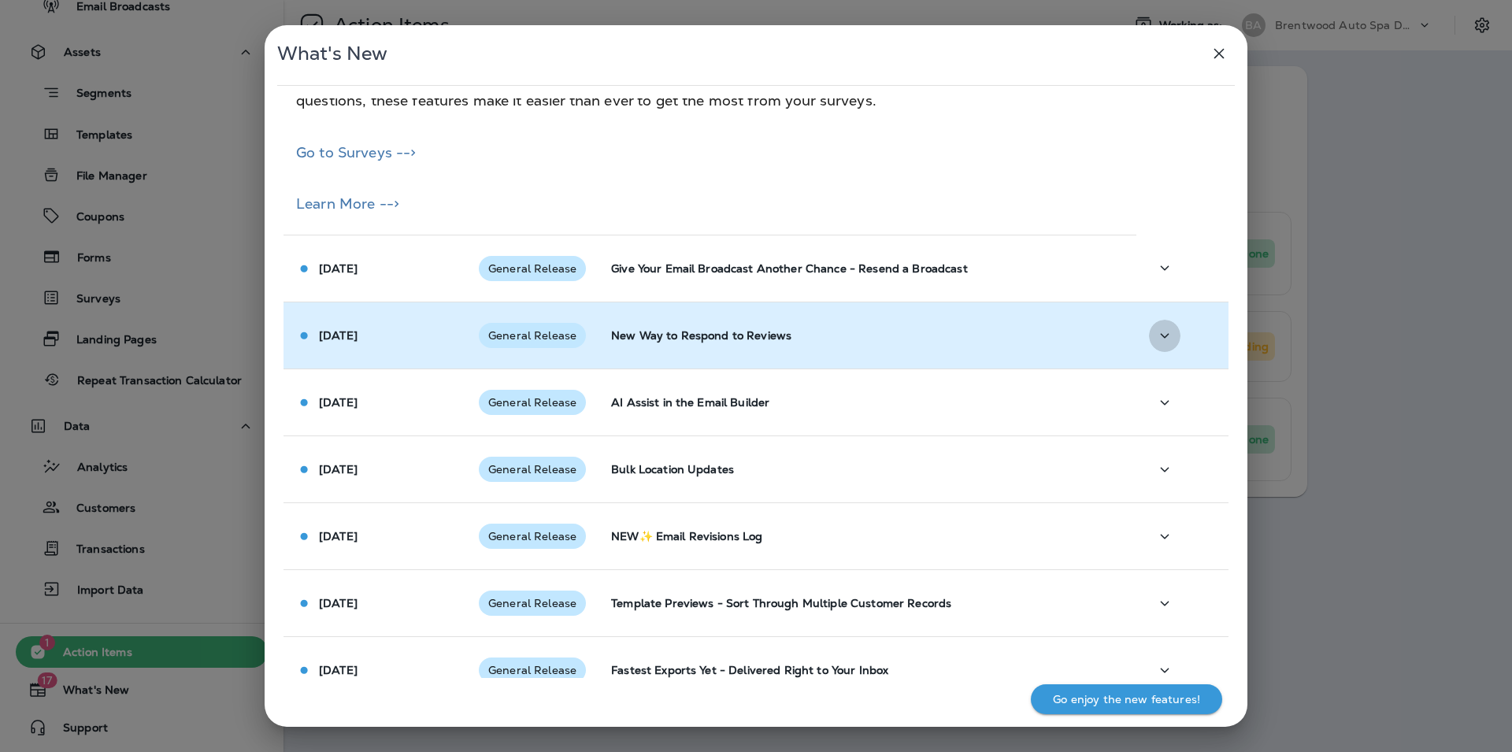
click at [1161, 335] on icon "button" at bounding box center [1165, 335] width 9 height 5
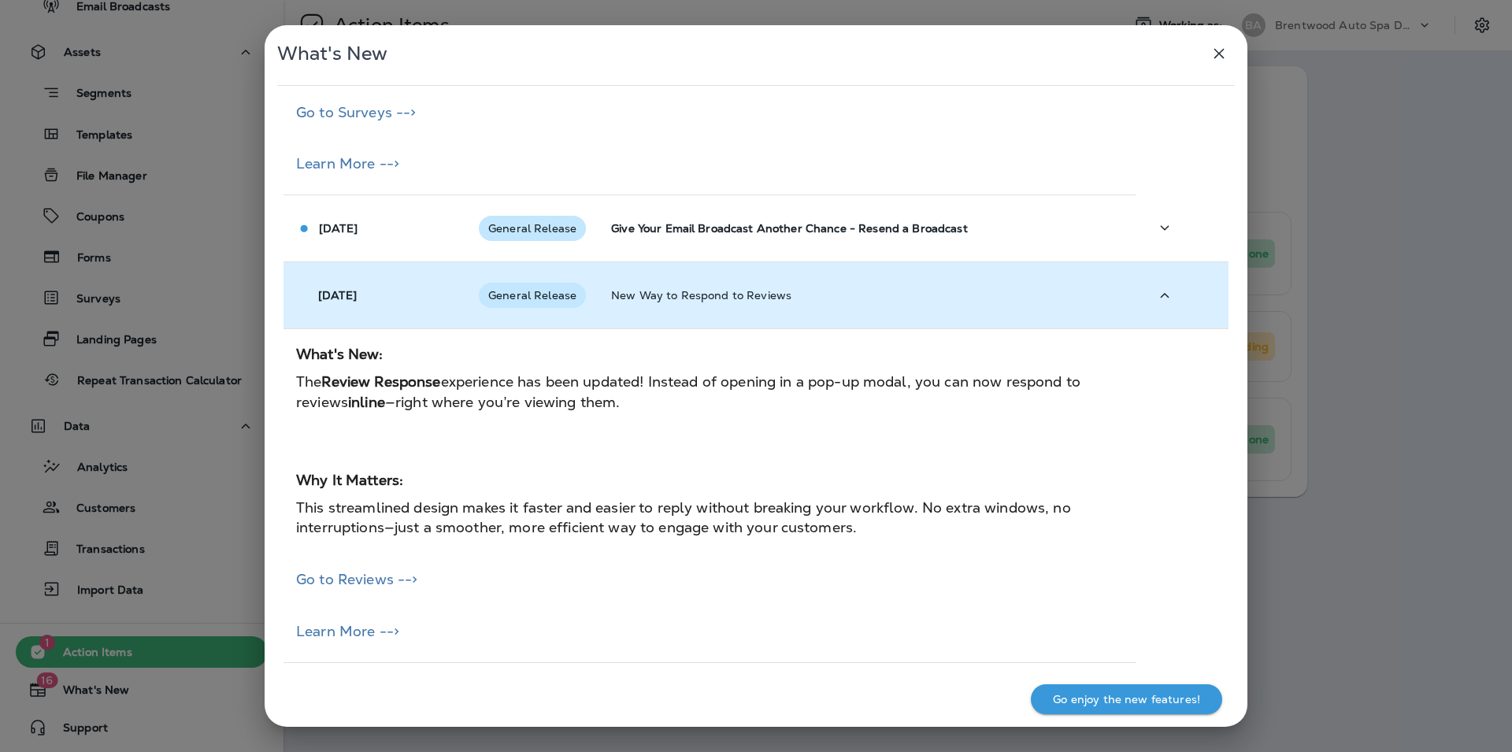
scroll to position [1105, 0]
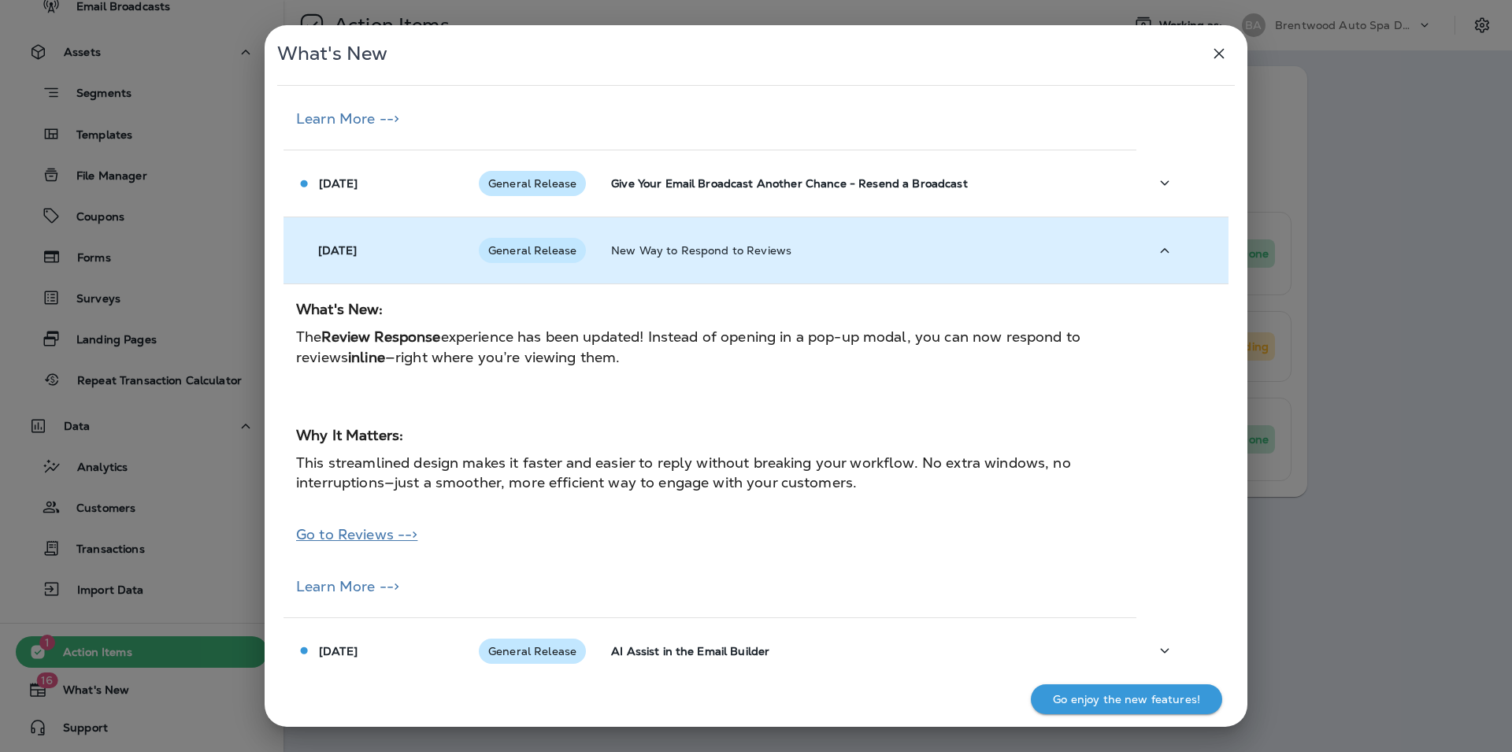
click at [352, 539] on link "Go to Reviews -->" at bounding box center [356, 534] width 121 height 18
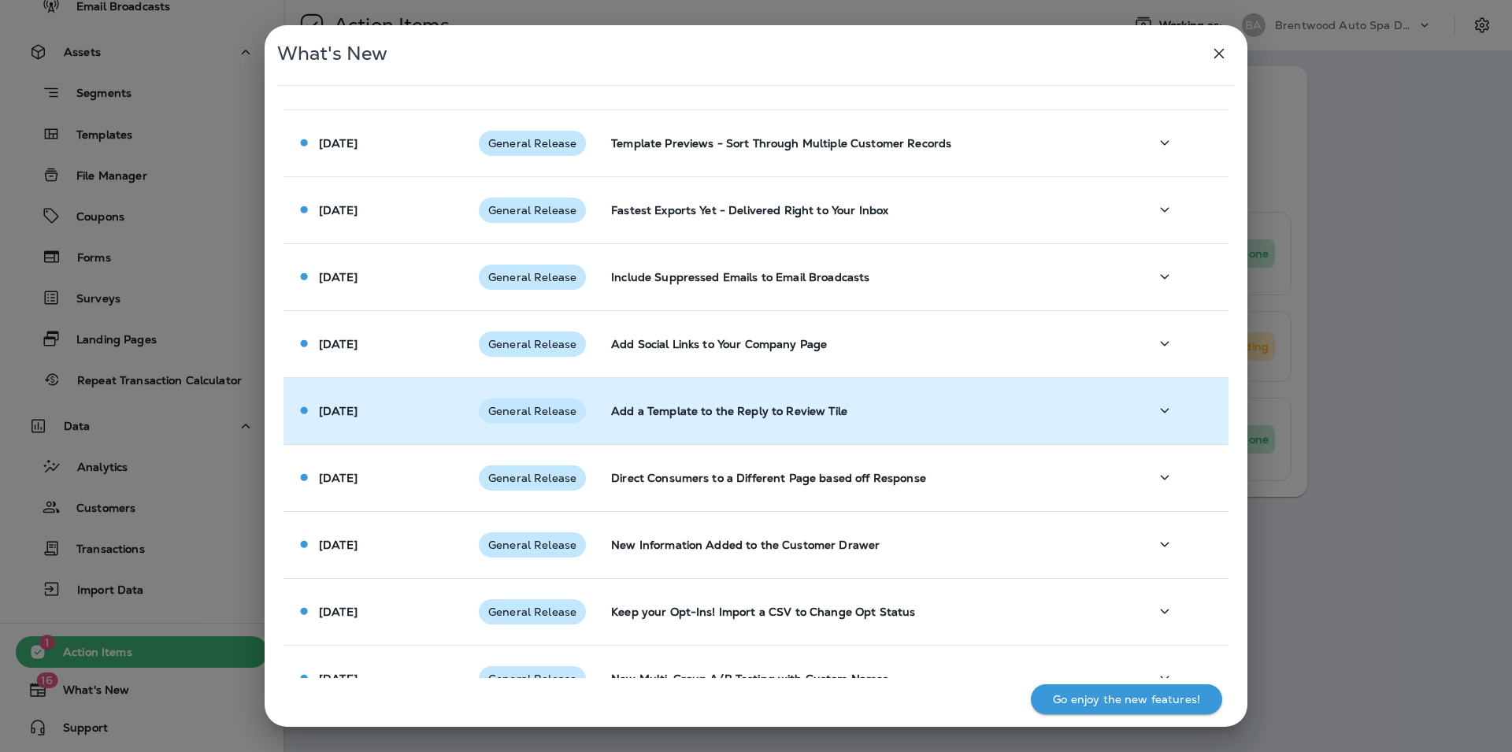
scroll to position [1809, 0]
